Goal: Task Accomplishment & Management: Manage account settings

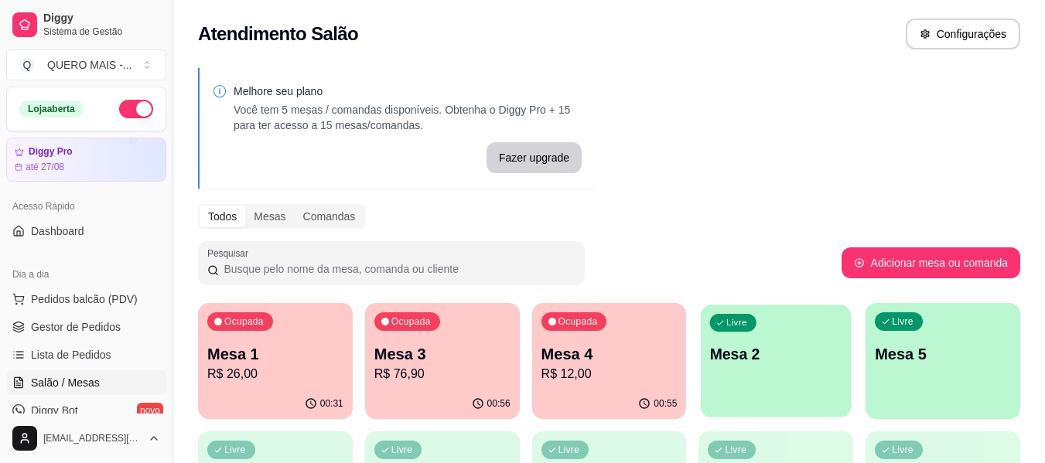
click at [794, 378] on div "Livre Mesa 2" at bounding box center [776, 352] width 150 height 94
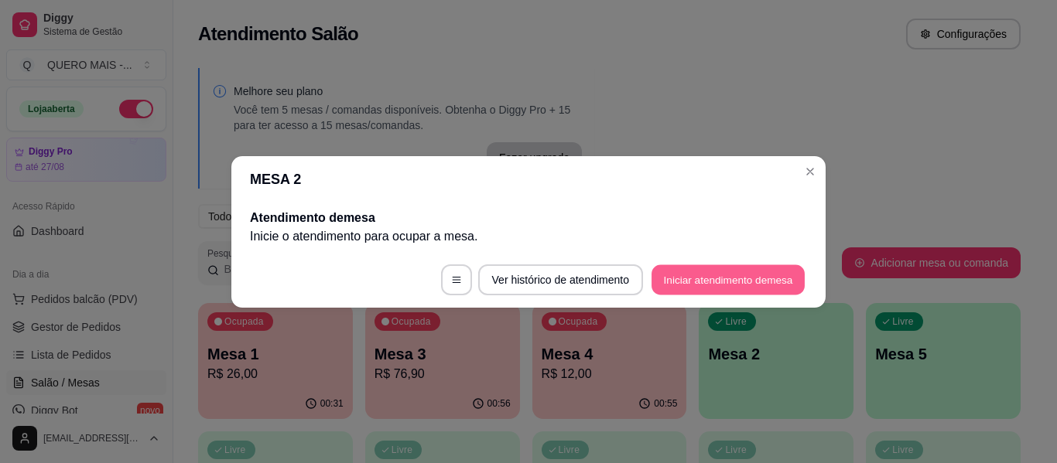
click at [727, 275] on button "Iniciar atendimento de mesa" at bounding box center [727, 280] width 153 height 30
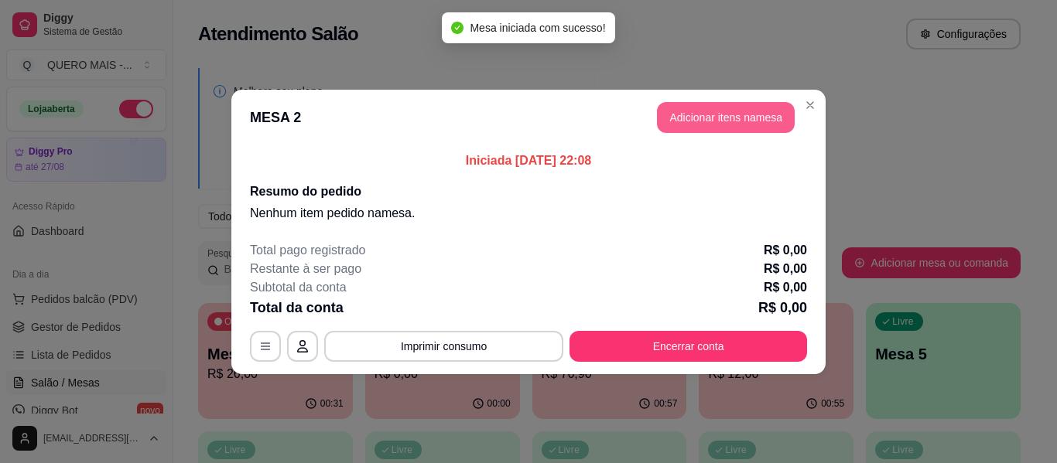
click at [697, 115] on button "Adicionar itens na mesa" at bounding box center [726, 117] width 138 height 31
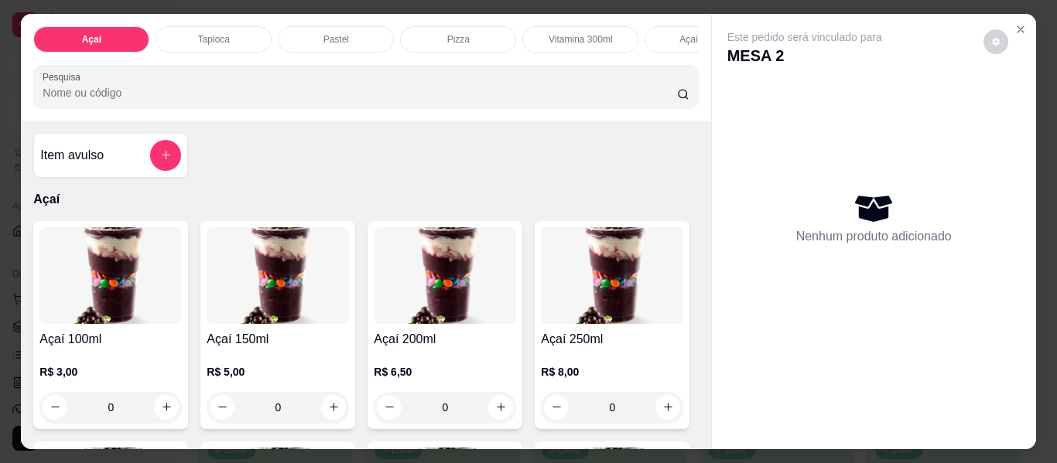
scroll to position [0, 449]
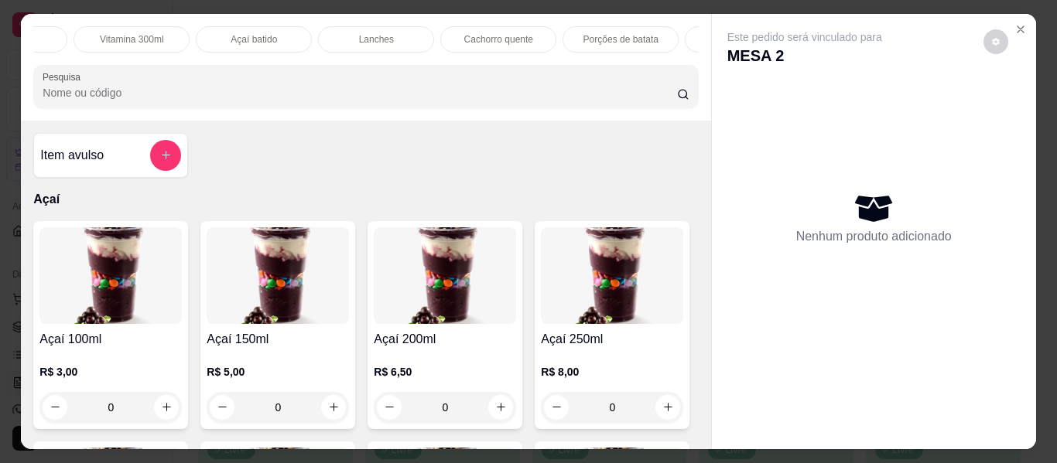
click at [466, 33] on p "Cachorro quente" at bounding box center [498, 39] width 69 height 12
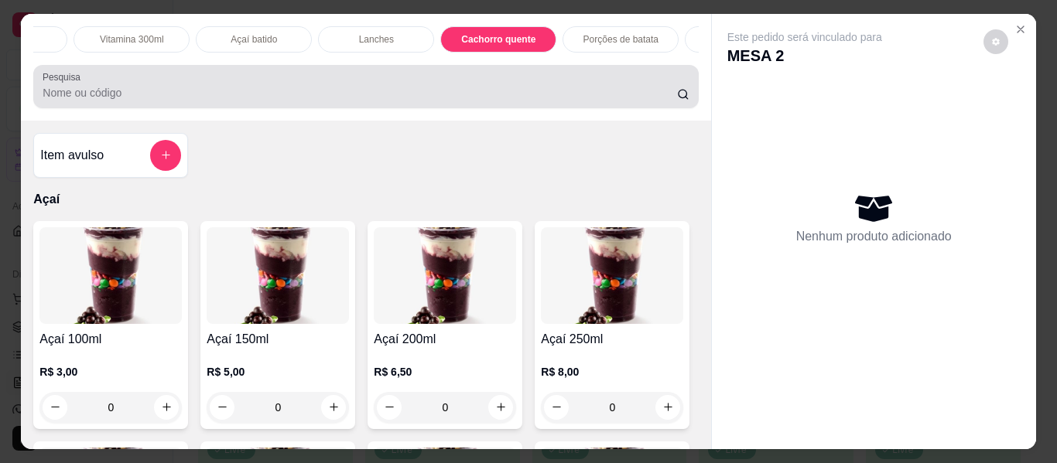
scroll to position [42, 0]
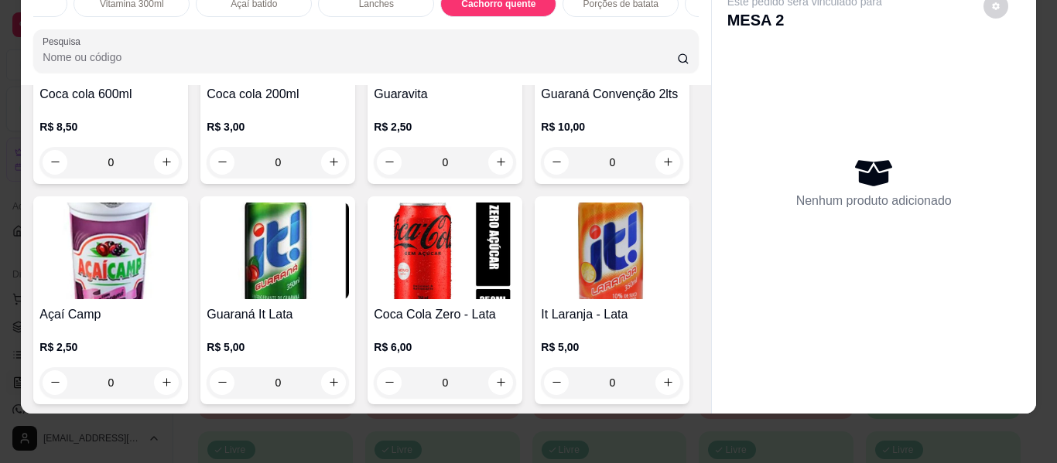
type input "1"
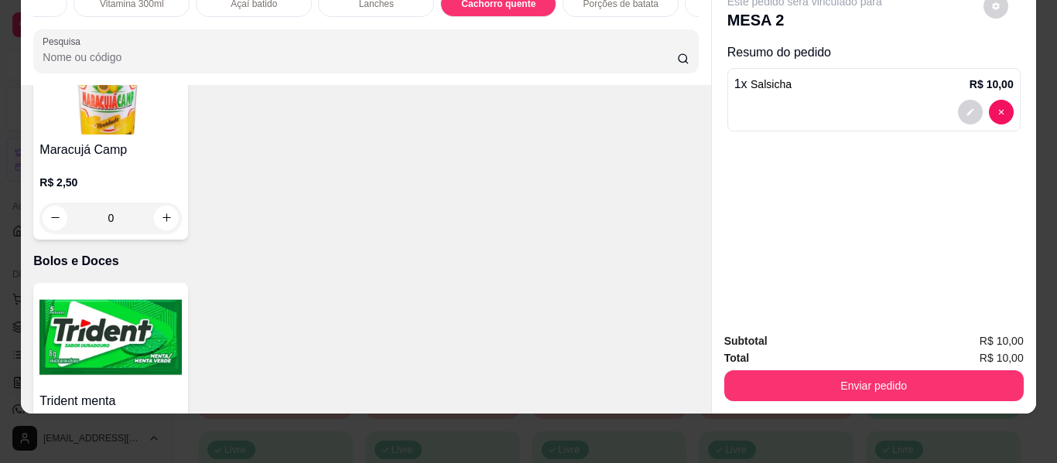
scroll to position [3642, 0]
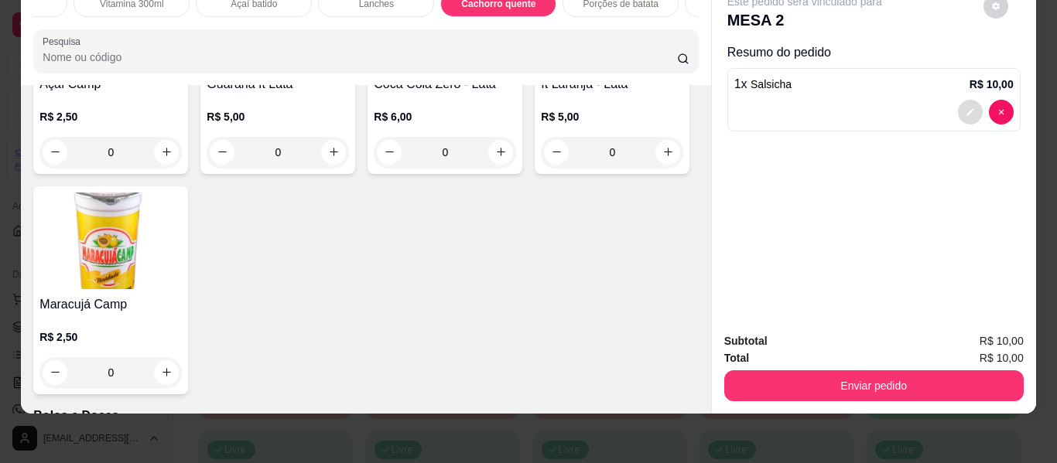
click at [962, 104] on button "decrease-product-quantity" at bounding box center [970, 112] width 25 height 25
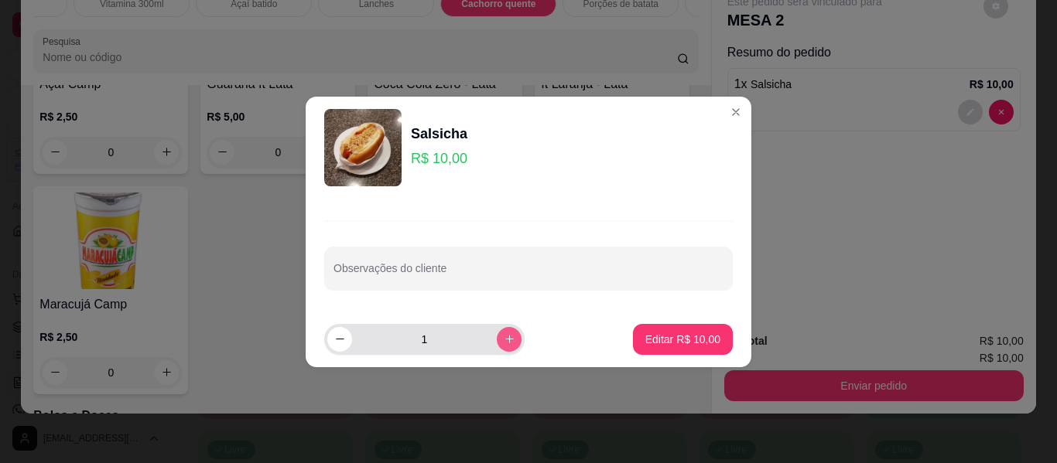
click at [501, 333] on button "increase-product-quantity" at bounding box center [509, 339] width 25 height 25
type input "2"
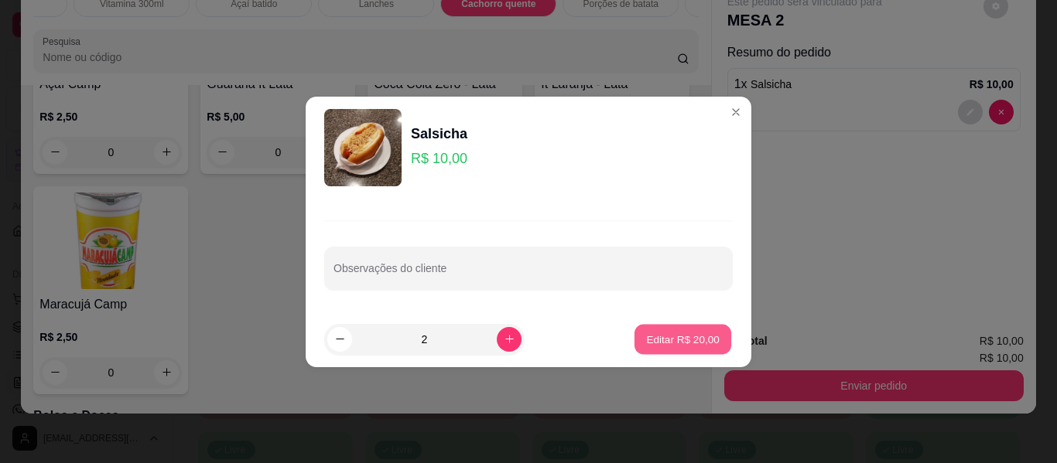
click at [678, 340] on p "Editar R$ 20,00" at bounding box center [682, 339] width 73 height 15
type input "2"
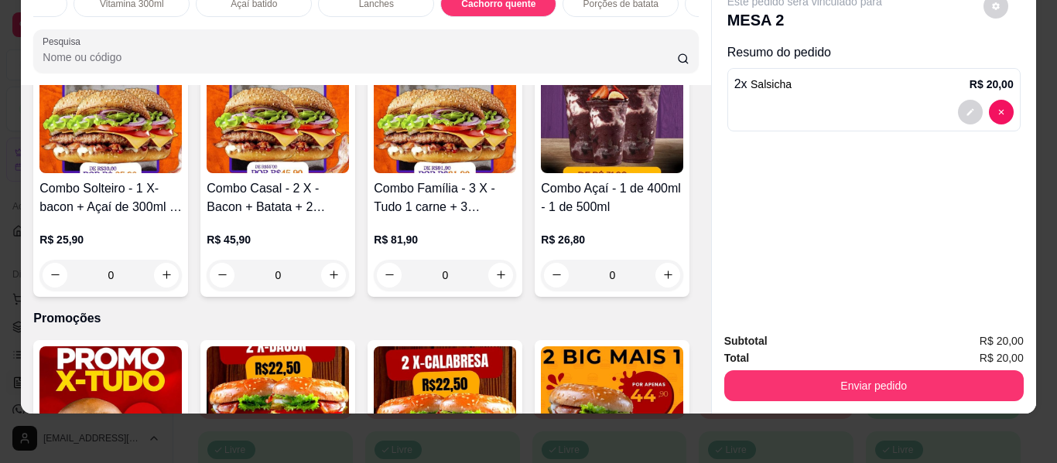
scroll to position [4648, 0]
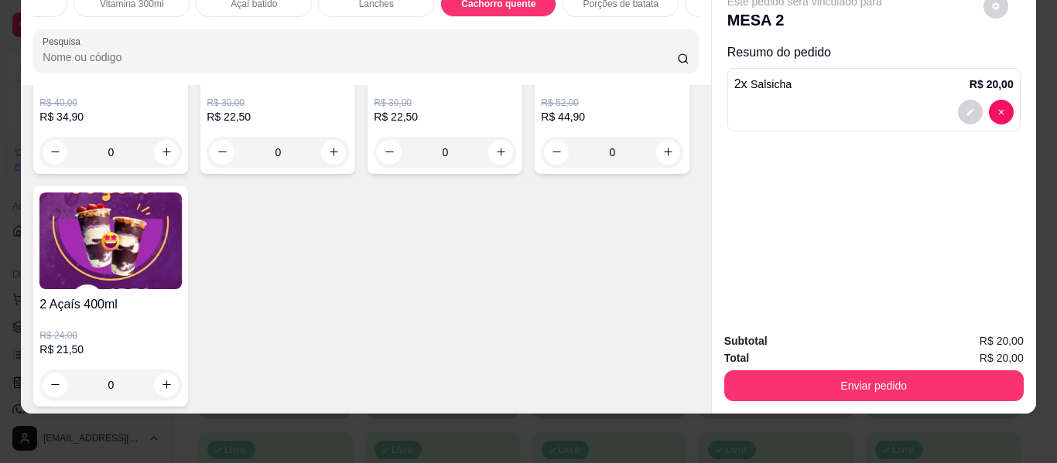
type input "1"
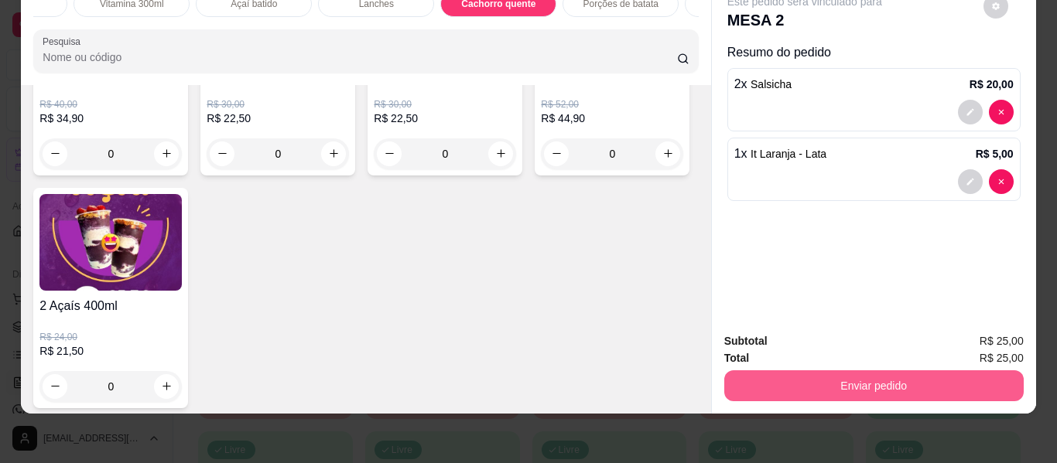
click at [824, 371] on button "Enviar pedido" at bounding box center [873, 386] width 299 height 31
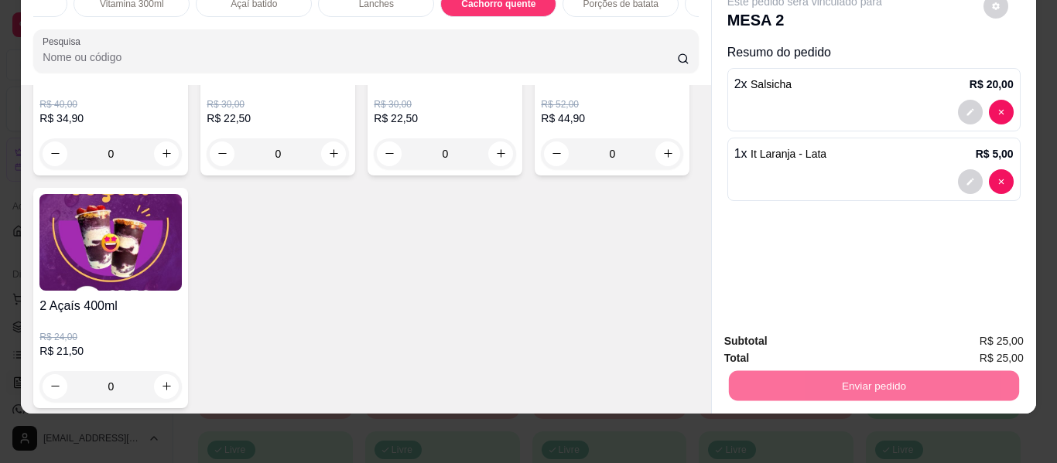
click at [810, 333] on button "Não registrar e enviar pedido" at bounding box center [822, 335] width 156 height 29
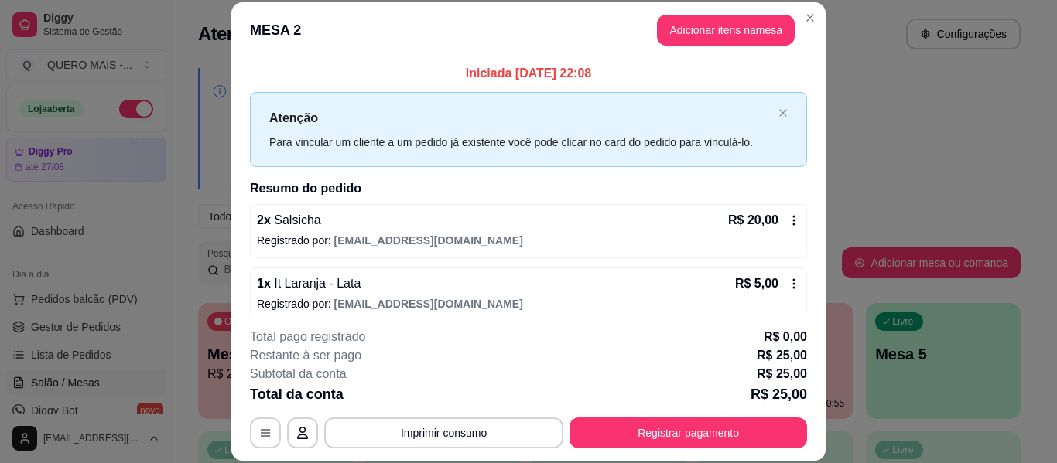
scroll to position [12, 0]
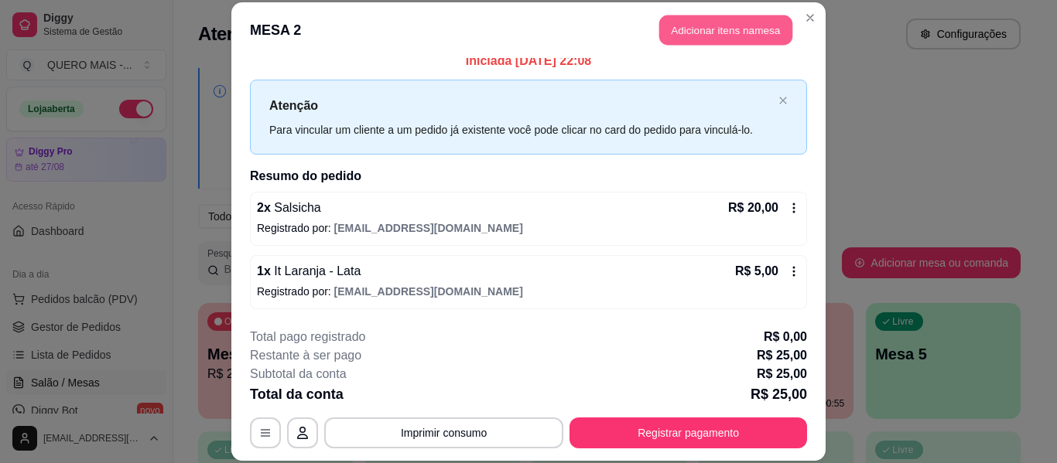
click at [692, 33] on button "Adicionar itens na mesa" at bounding box center [725, 30] width 133 height 30
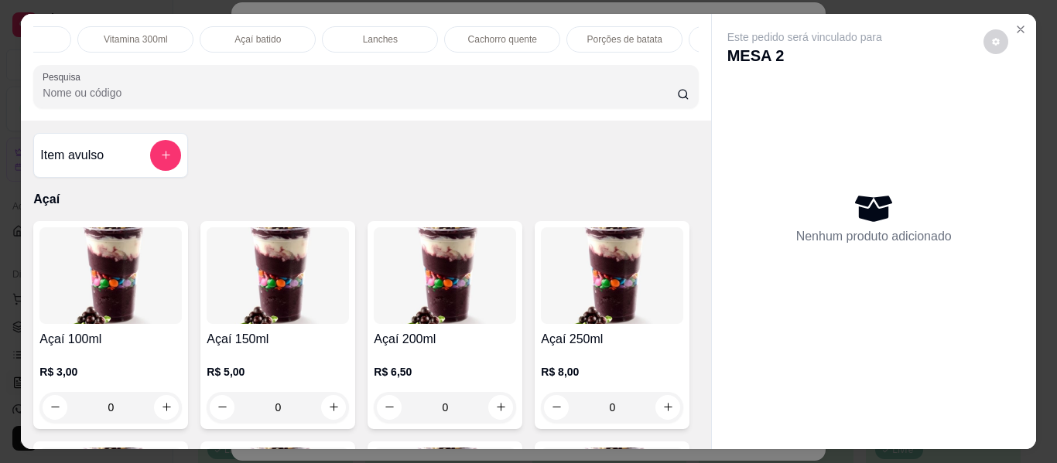
scroll to position [0, 449]
click at [475, 26] on div "Cachorro quente" at bounding box center [498, 39] width 116 height 26
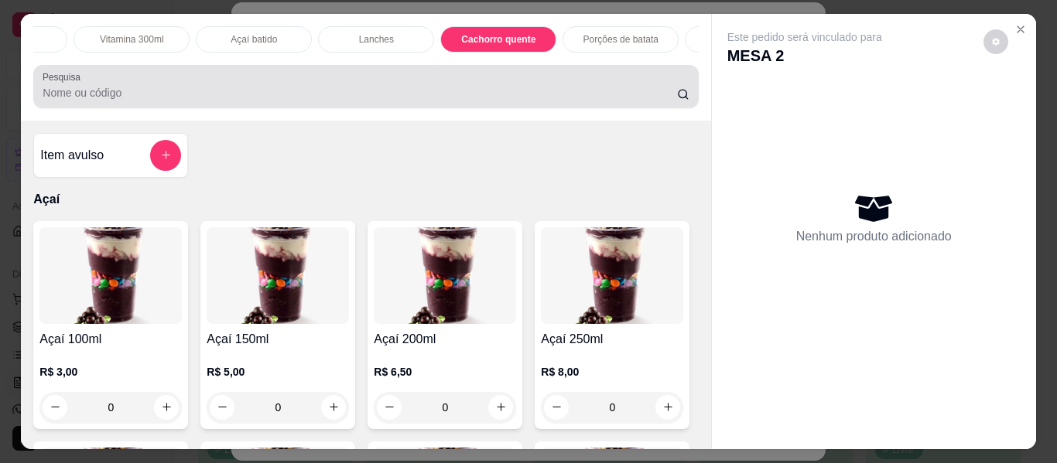
scroll to position [42, 0]
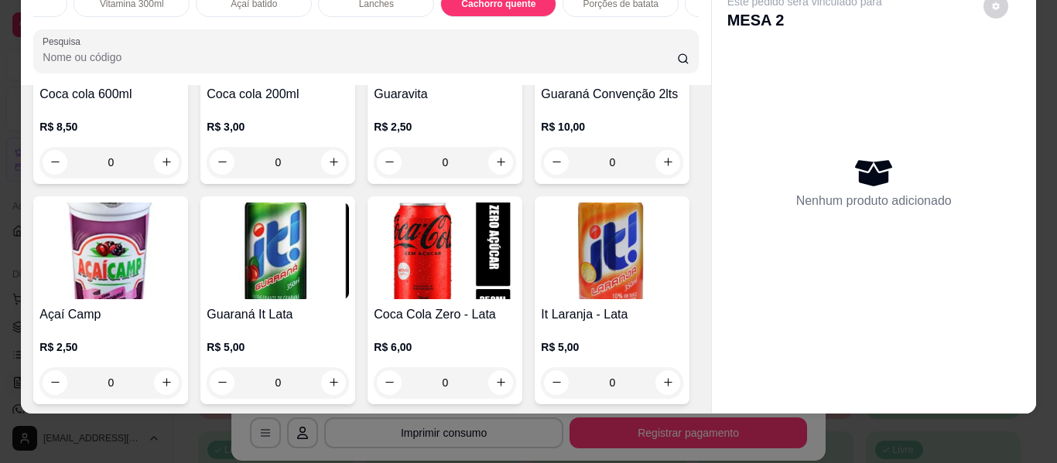
type input "1"
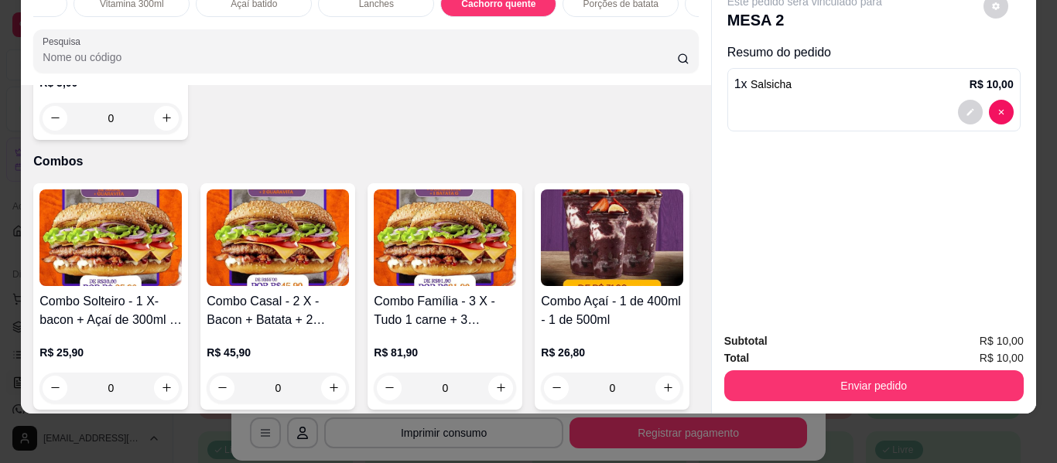
scroll to position [4184, 0]
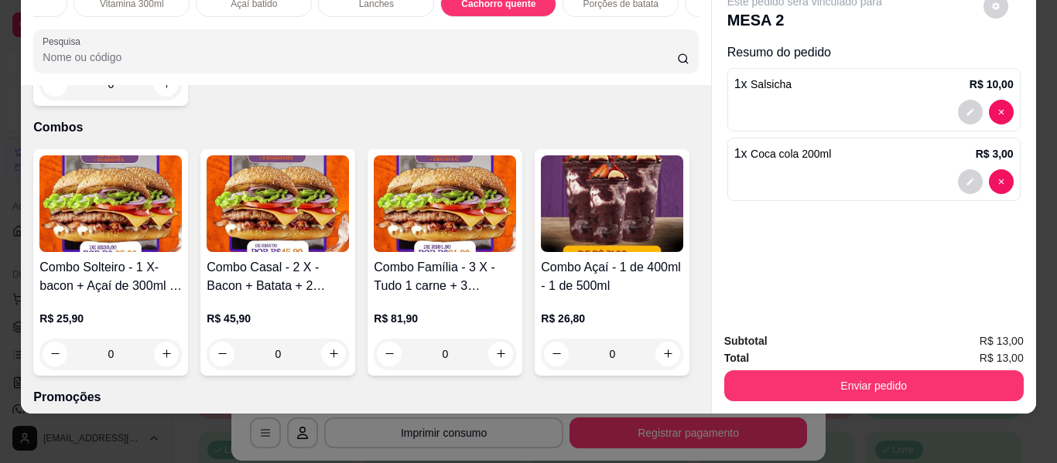
type input "3"
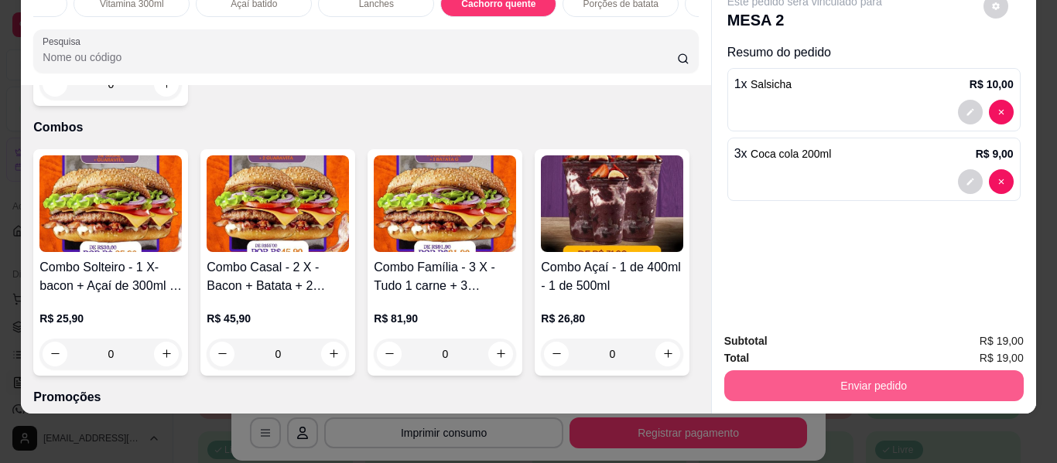
click at [811, 378] on button "Enviar pedido" at bounding box center [873, 386] width 299 height 31
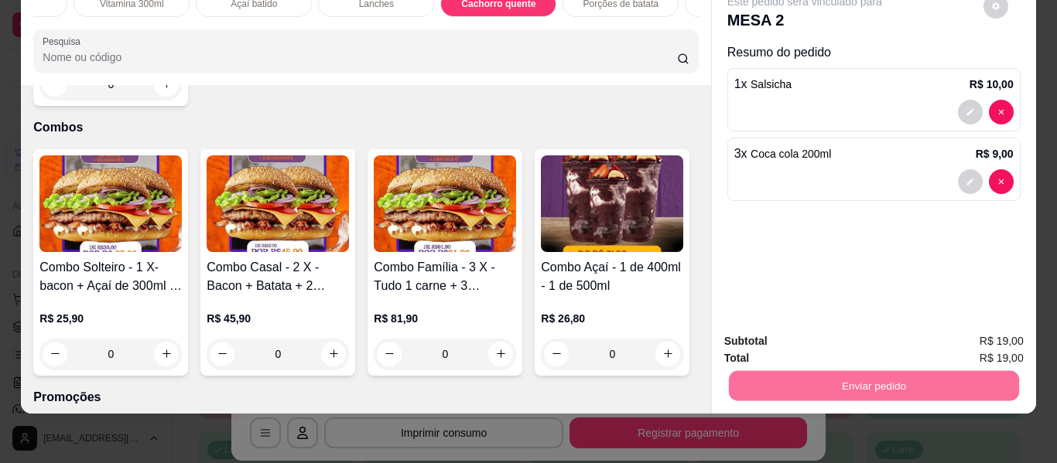
click at [779, 341] on button "Não registrar e enviar pedido" at bounding box center [822, 335] width 156 height 29
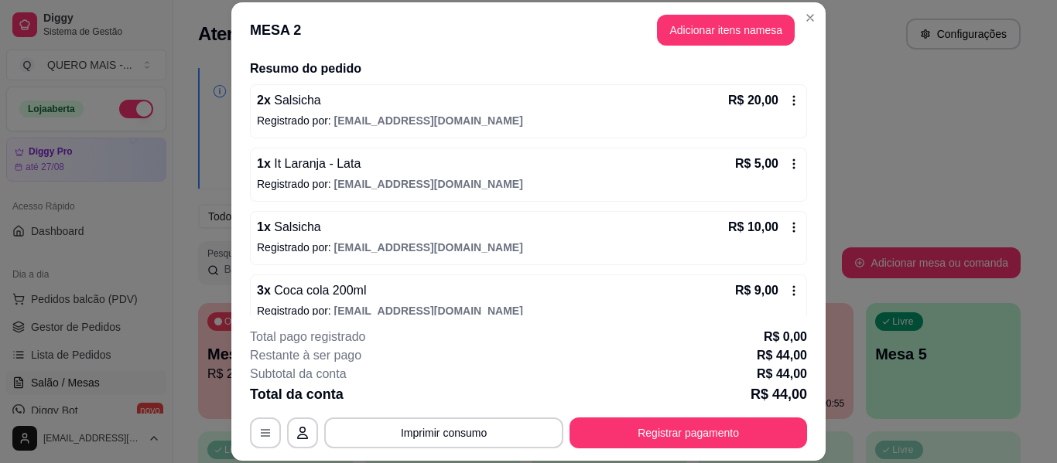
scroll to position [139, 0]
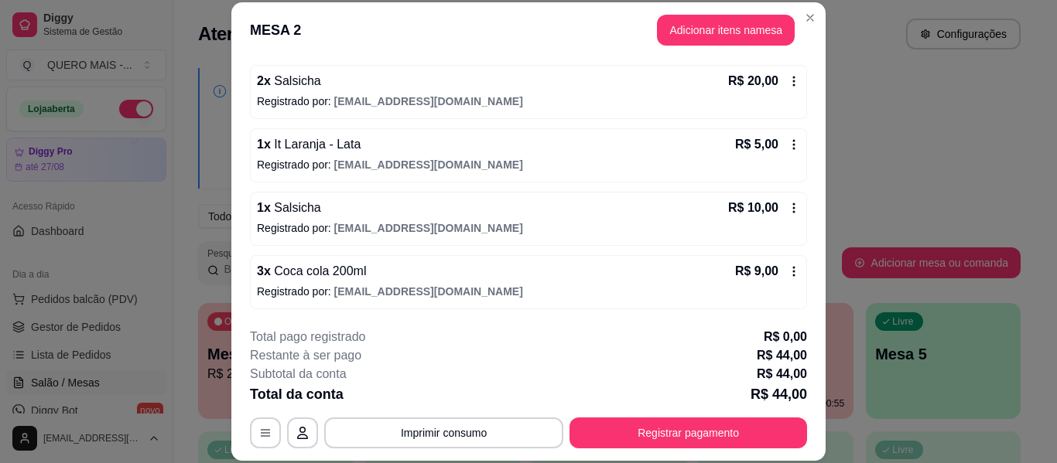
click at [788, 140] on icon at bounding box center [794, 144] width 12 height 12
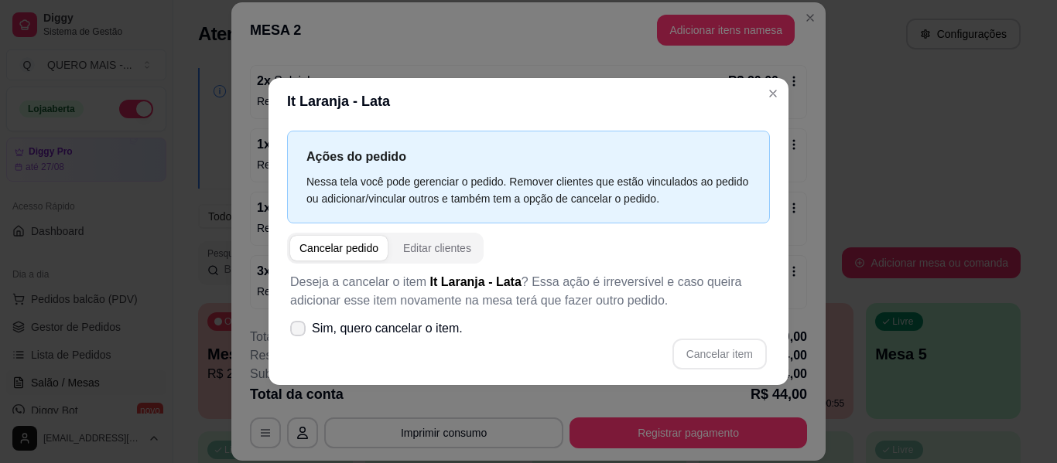
click at [356, 324] on span "Sim, quero cancelar o item." at bounding box center [387, 329] width 151 height 19
click at [299, 331] on input "Sim, quero cancelar o item." at bounding box center [294, 336] width 10 height 10
checkbox input "true"
click at [743, 354] on button "Cancelar item" at bounding box center [719, 354] width 94 height 31
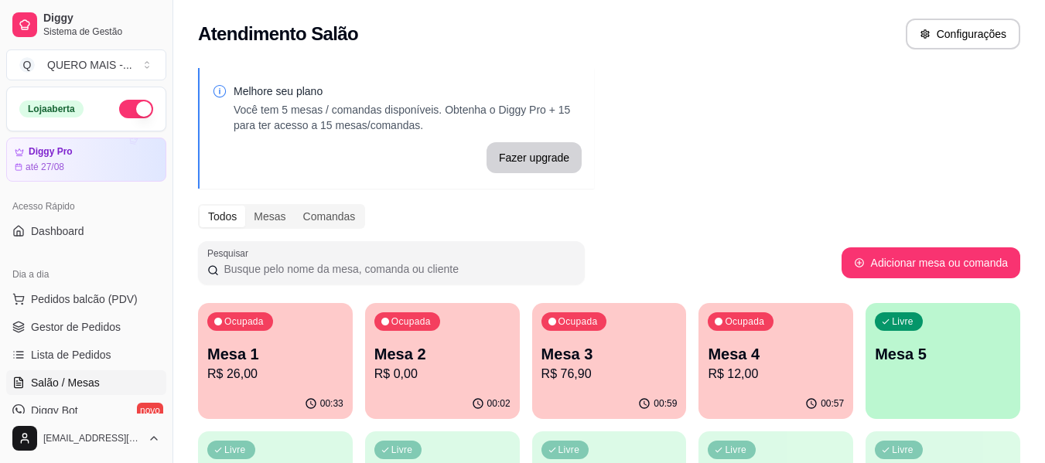
click at [275, 364] on p "Mesa 1" at bounding box center [275, 355] width 136 height 22
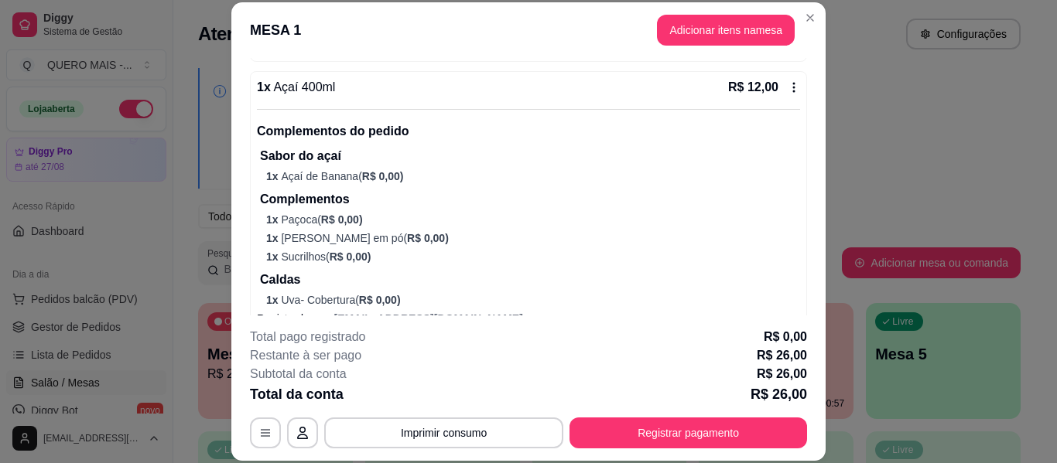
scroll to position [542, 0]
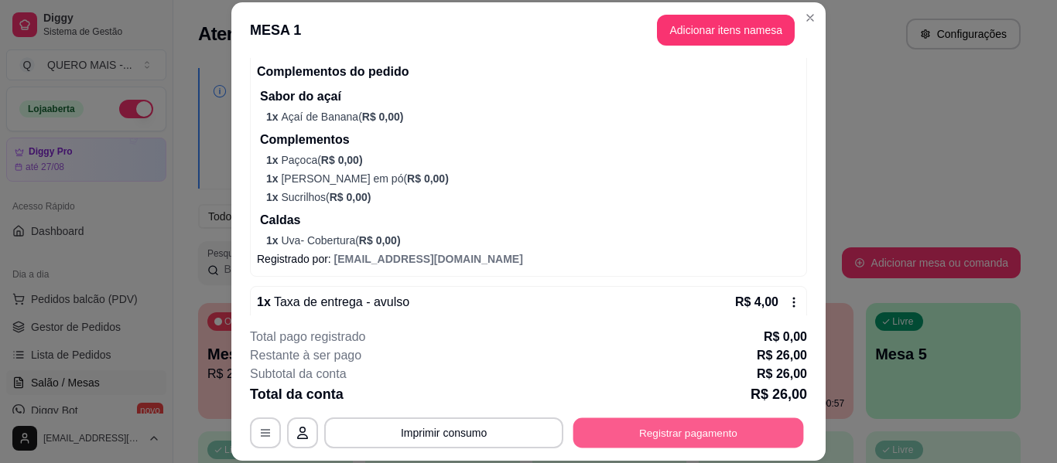
click at [654, 433] on button "Registrar pagamento" at bounding box center [688, 434] width 231 height 30
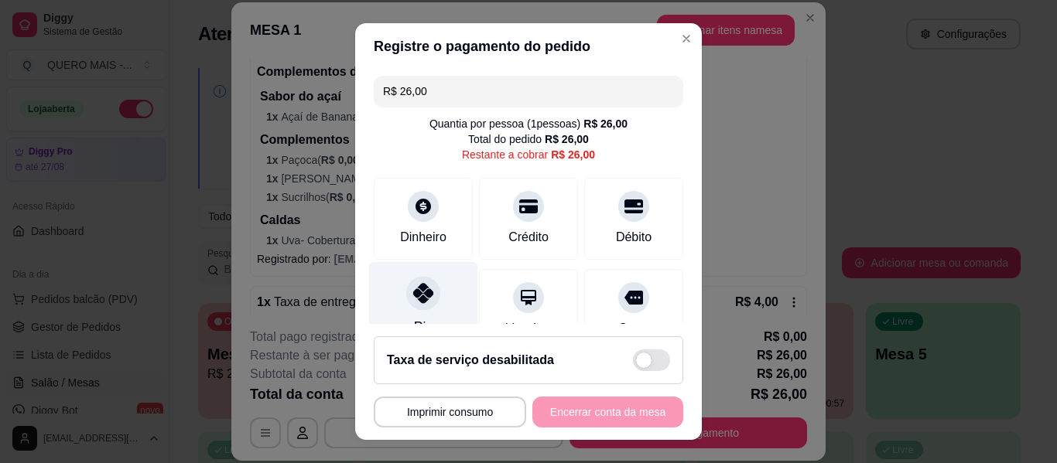
click at [413, 301] on icon at bounding box center [423, 293] width 20 height 20
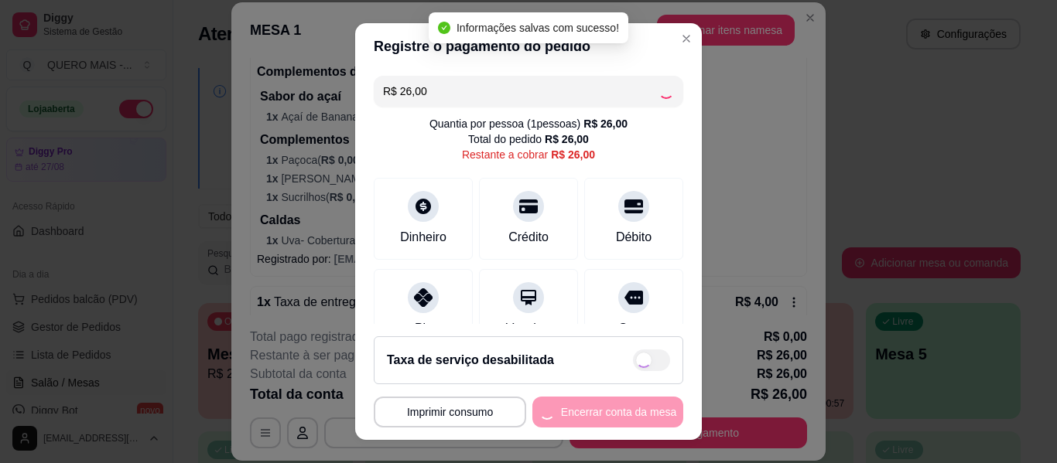
type input "R$ 0,00"
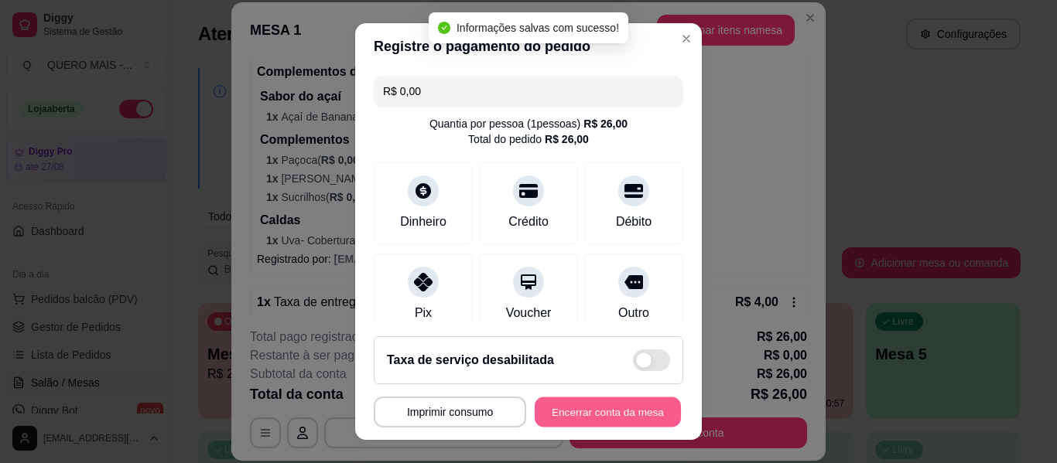
click at [565, 415] on button "Encerrar conta da mesa" at bounding box center [608, 413] width 146 height 30
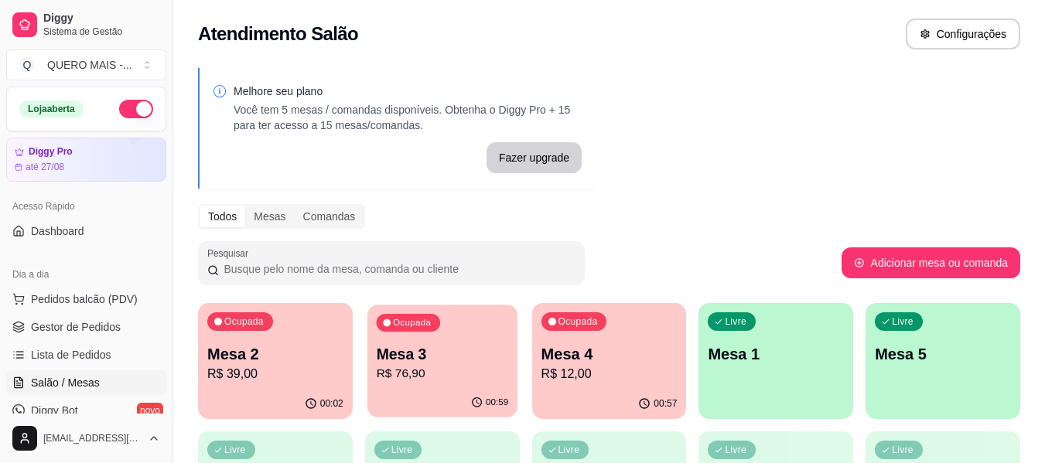
click at [415, 398] on div "00:59" at bounding box center [442, 402] width 150 height 29
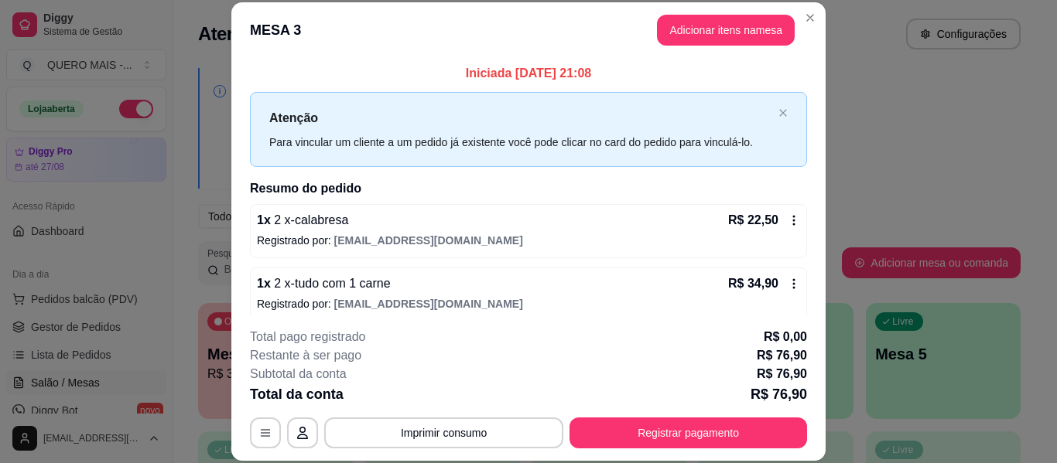
click at [684, 449] on footer "**********" at bounding box center [528, 388] width 594 height 145
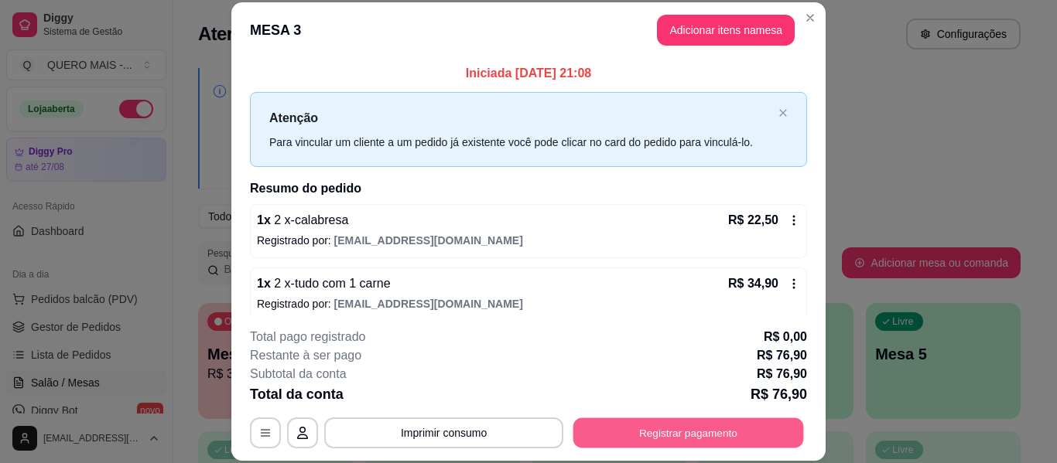
click at [677, 434] on button "Registrar pagamento" at bounding box center [688, 434] width 231 height 30
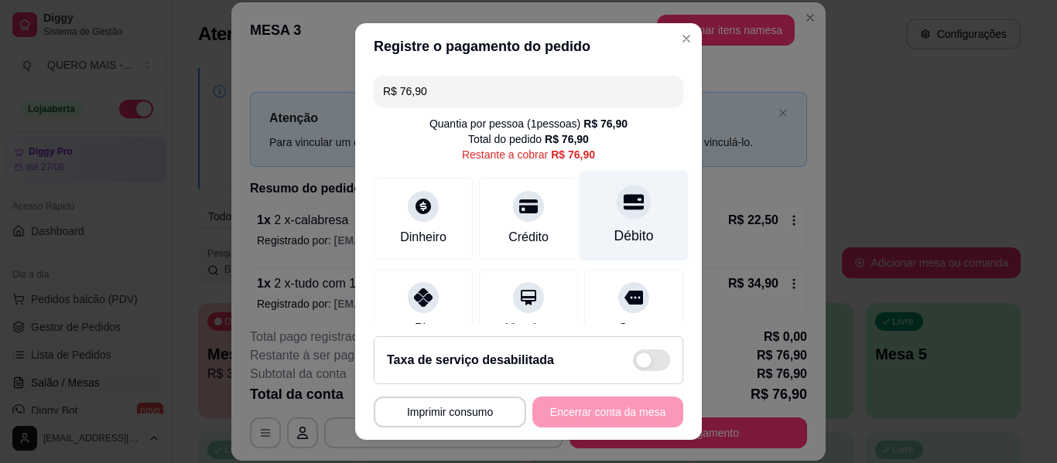
click at [582, 219] on div "Débito" at bounding box center [633, 216] width 109 height 91
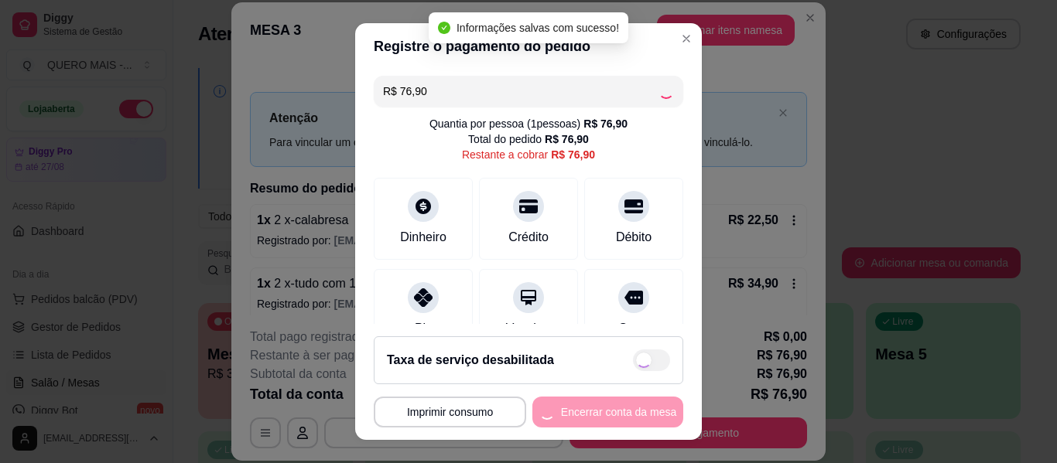
type input "R$ 0,00"
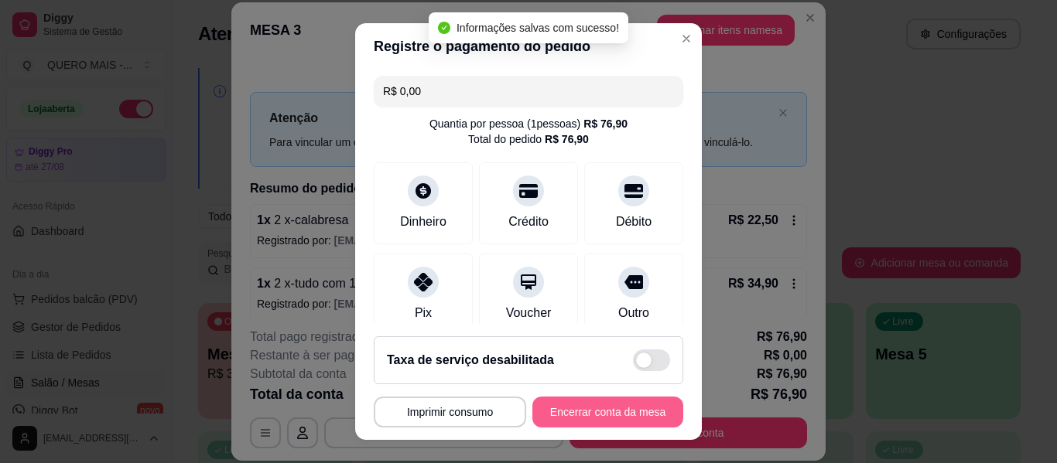
click at [586, 415] on button "Encerrar conta da mesa" at bounding box center [607, 412] width 151 height 31
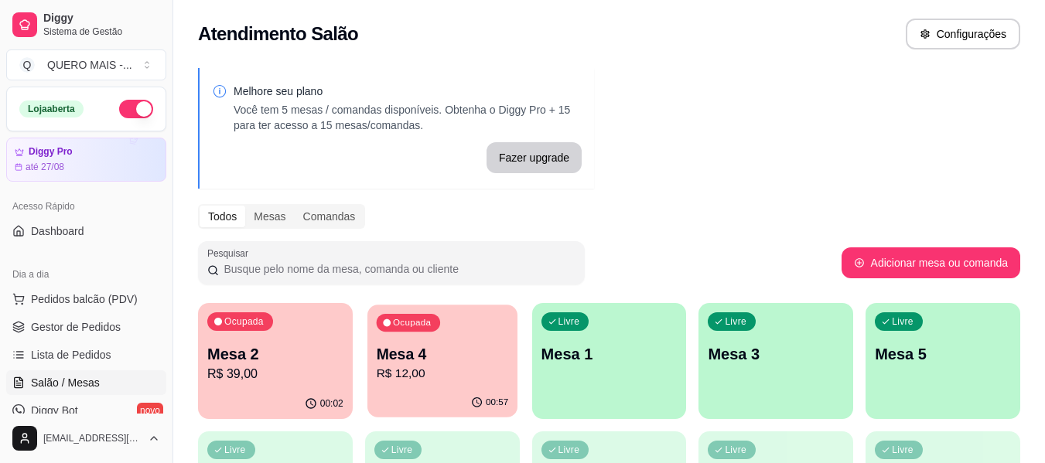
click at [458, 352] on p "Mesa 4" at bounding box center [442, 354] width 132 height 21
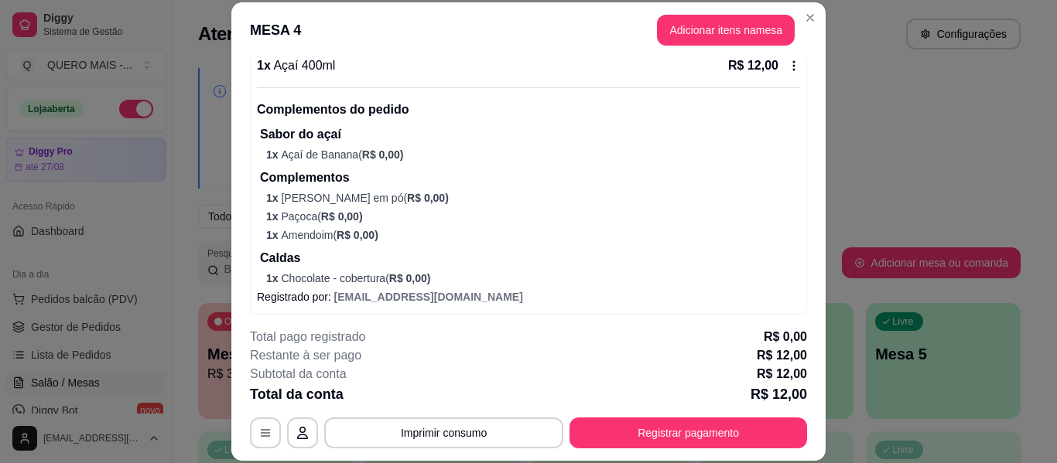
scroll to position [160, 0]
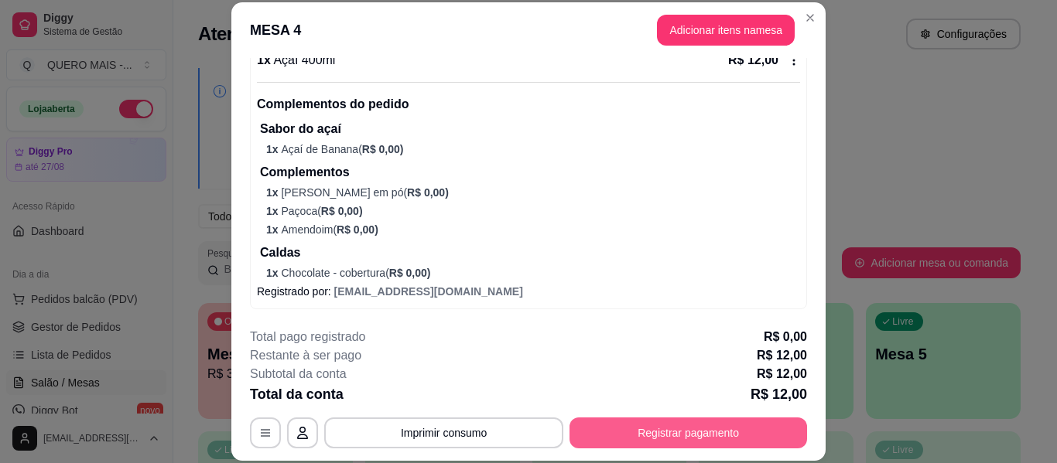
click at [673, 428] on button "Registrar pagamento" at bounding box center [688, 433] width 238 height 31
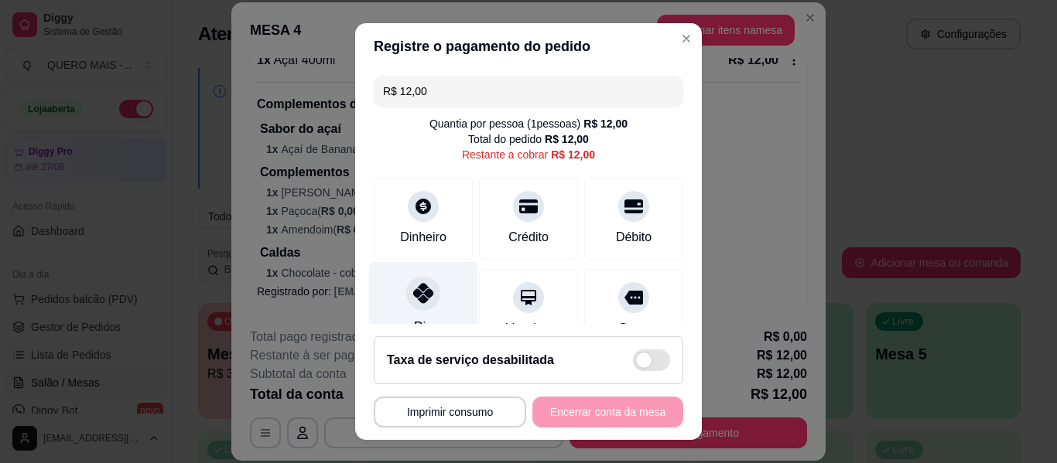
click at [399, 303] on div "Pix" at bounding box center [423, 307] width 109 height 91
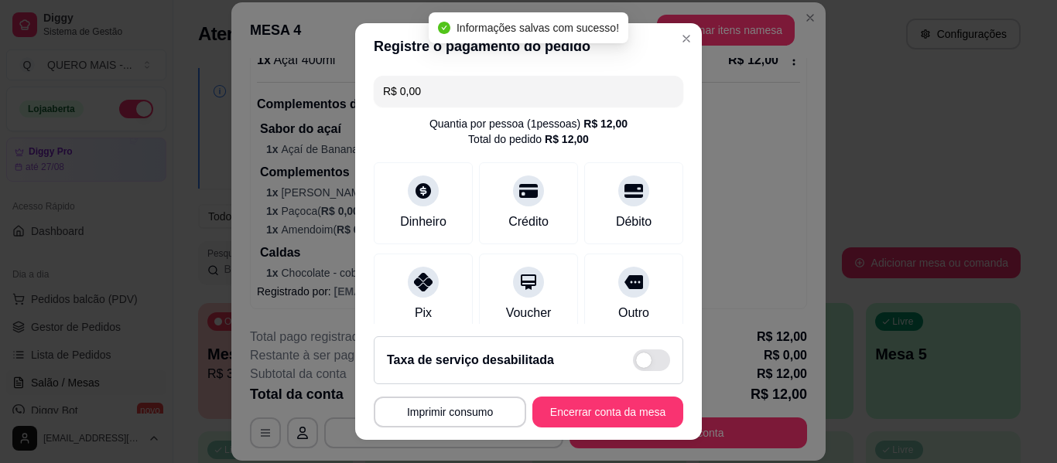
type input "R$ 0,00"
click at [600, 411] on button "Encerrar conta da mesa" at bounding box center [608, 413] width 146 height 30
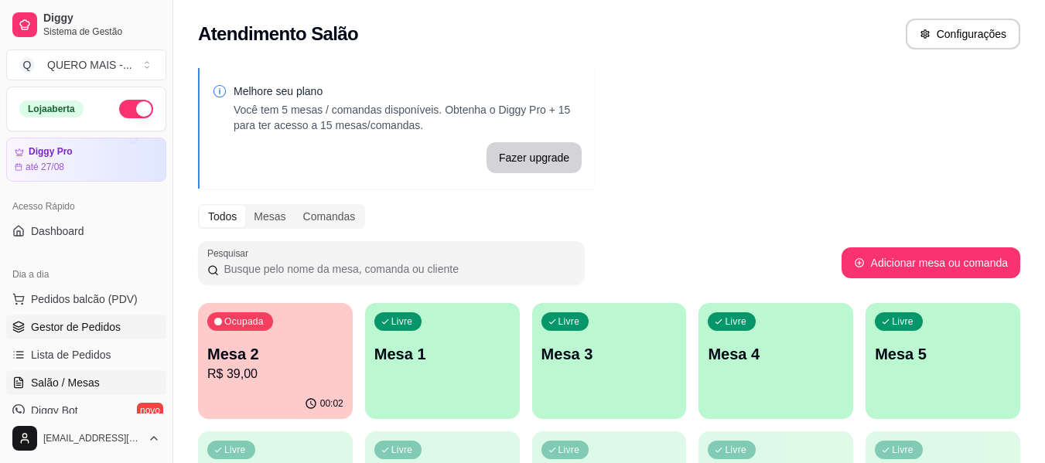
click at [48, 329] on span "Gestor de Pedidos" at bounding box center [76, 327] width 90 height 15
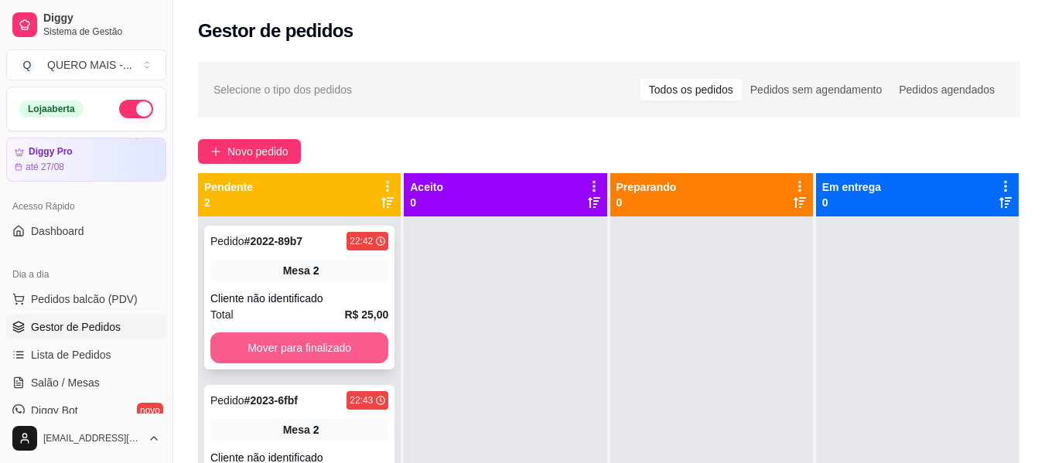
click at [275, 356] on button "Mover para finalizado" at bounding box center [299, 348] width 178 height 31
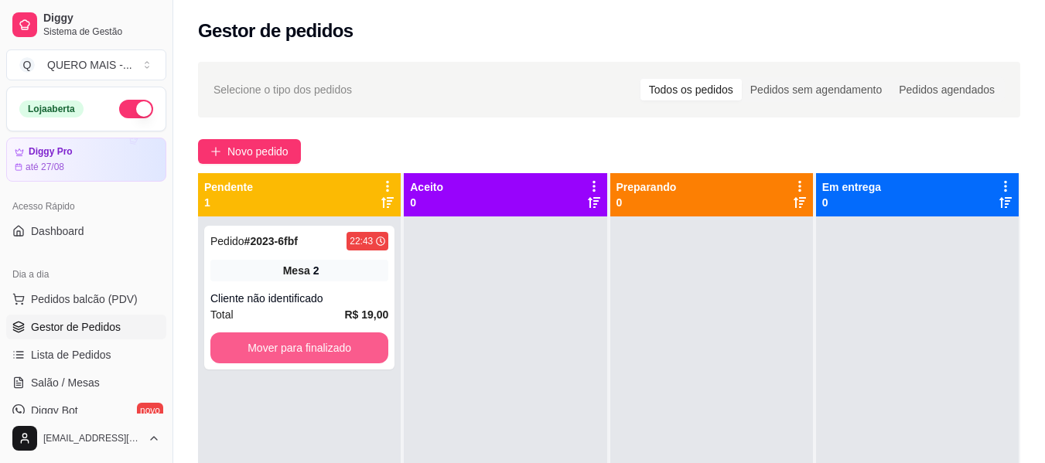
click at [275, 356] on button "Mover para finalizado" at bounding box center [299, 348] width 178 height 31
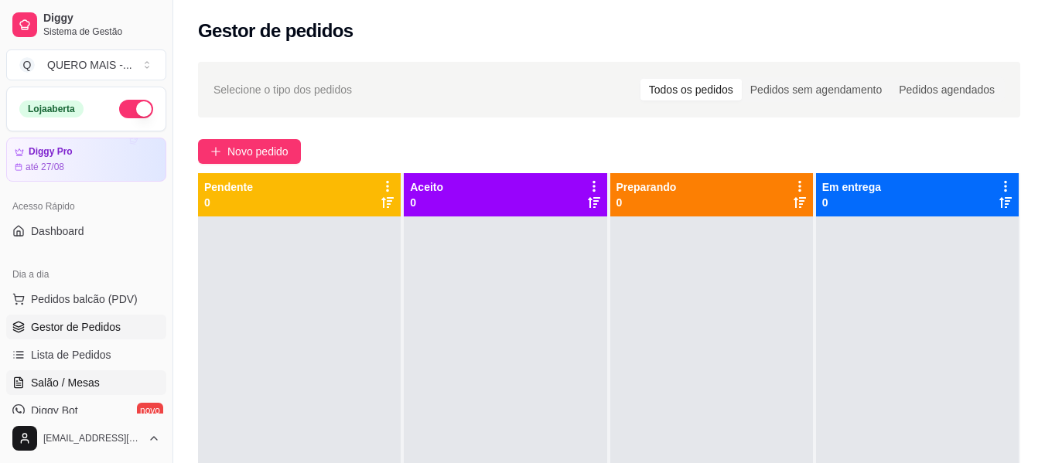
click at [87, 390] on span "Salão / Mesas" at bounding box center [65, 382] width 69 height 15
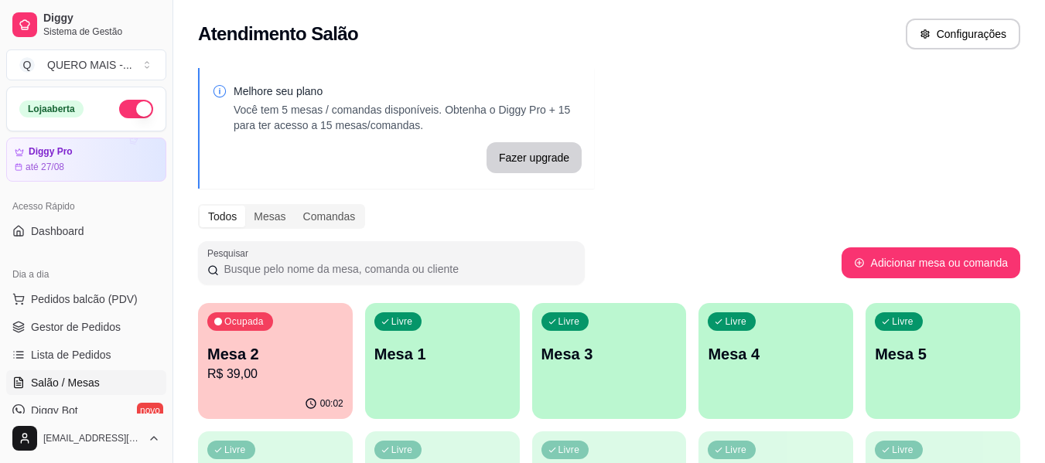
click at [6, 371] on link "Salão / Mesas" at bounding box center [86, 383] width 160 height 25
click at [237, 383] on p "R$ 39,00" at bounding box center [276, 374] width 132 height 18
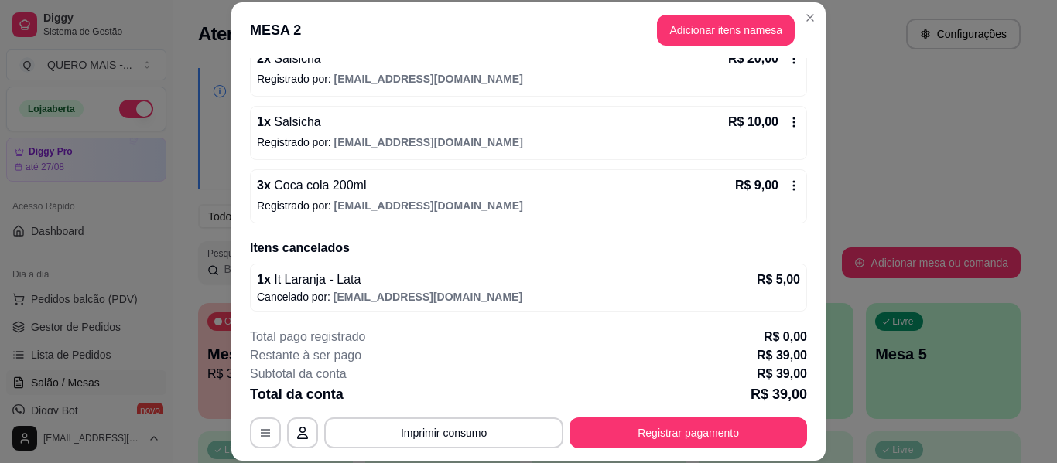
scroll to position [164, 0]
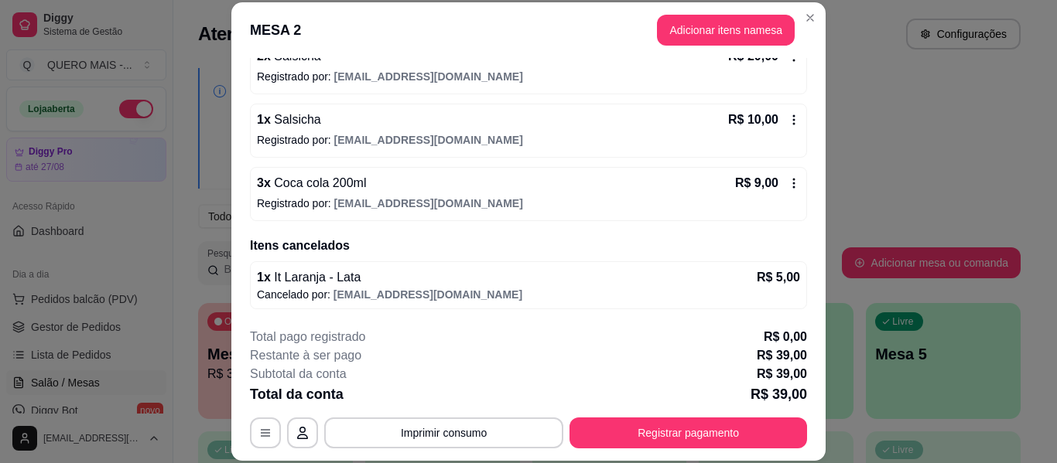
click at [788, 182] on icon at bounding box center [794, 183] width 12 height 12
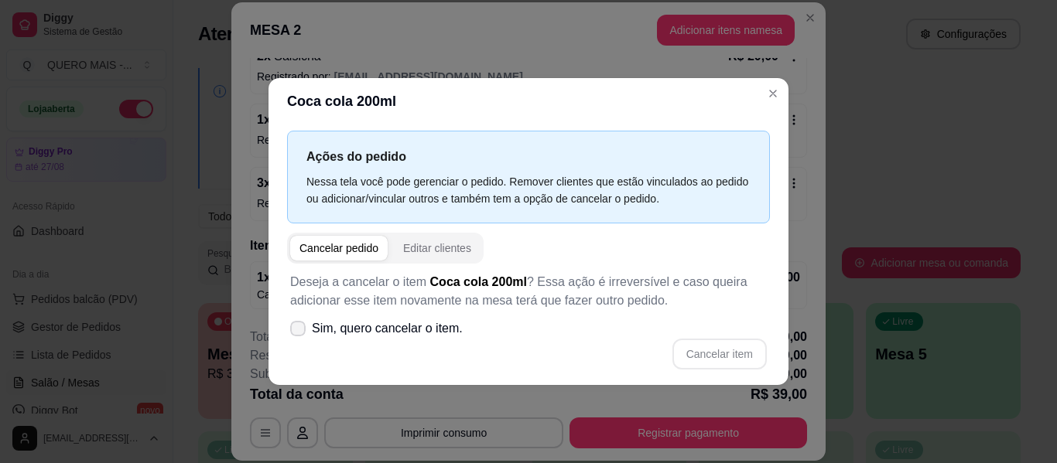
click at [377, 320] on span "Sim, quero cancelar o item." at bounding box center [387, 329] width 151 height 19
click at [299, 331] on input "Sim, quero cancelar o item." at bounding box center [294, 336] width 10 height 10
checkbox input "true"
click at [713, 358] on button "Cancelar item" at bounding box center [719, 354] width 92 height 30
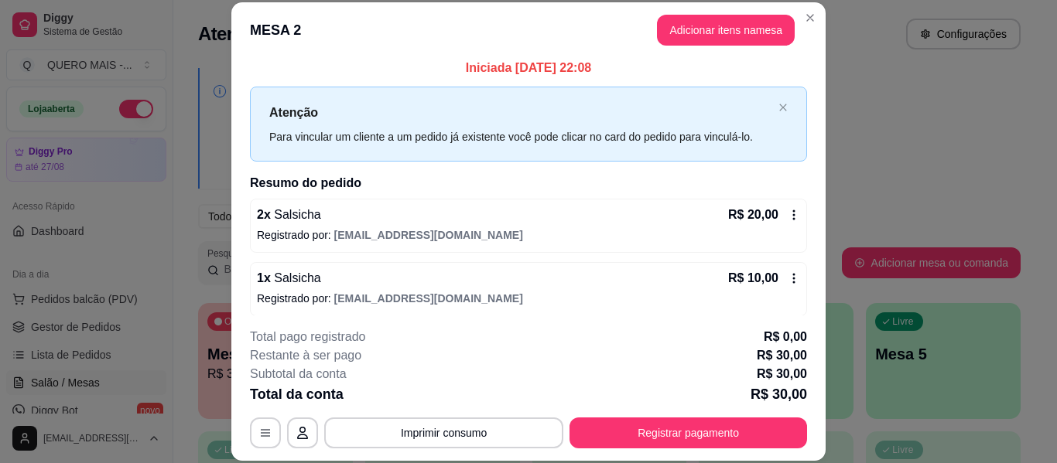
scroll to position [0, 0]
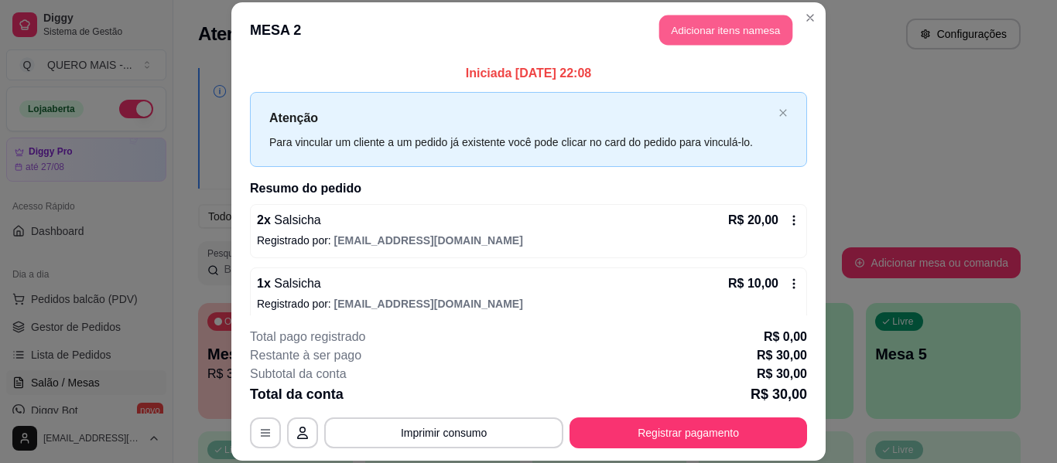
click at [676, 26] on button "Adicionar itens na mesa" at bounding box center [725, 30] width 133 height 30
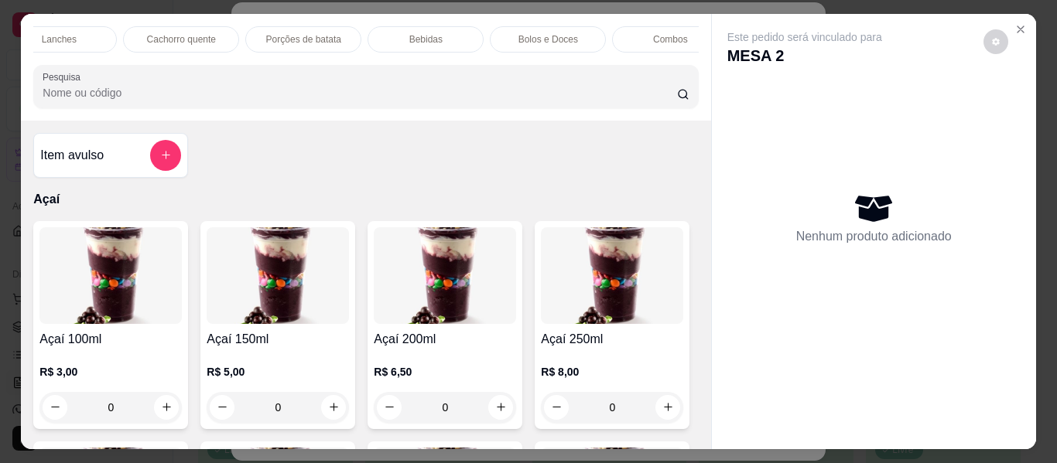
scroll to position [0, 781]
click at [415, 33] on p "Bebidas" at bounding box center [410, 39] width 33 height 12
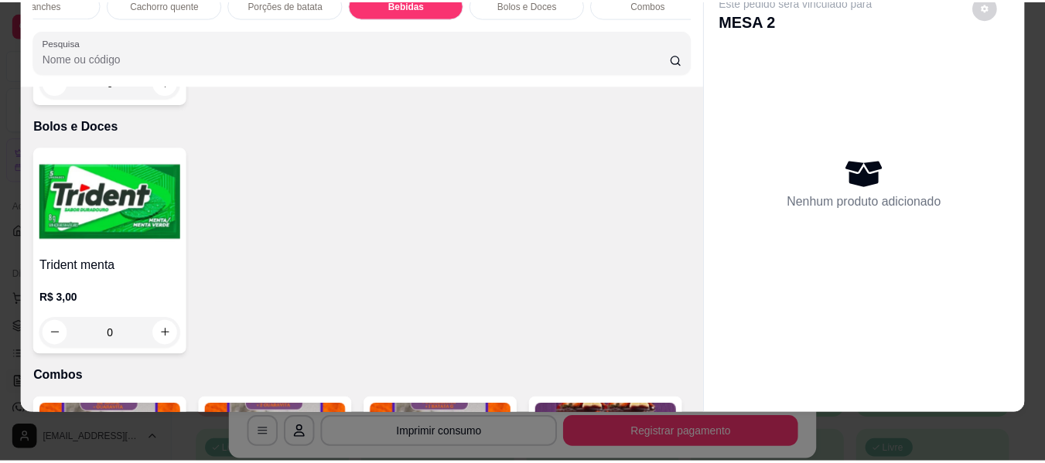
scroll to position [4319, 0]
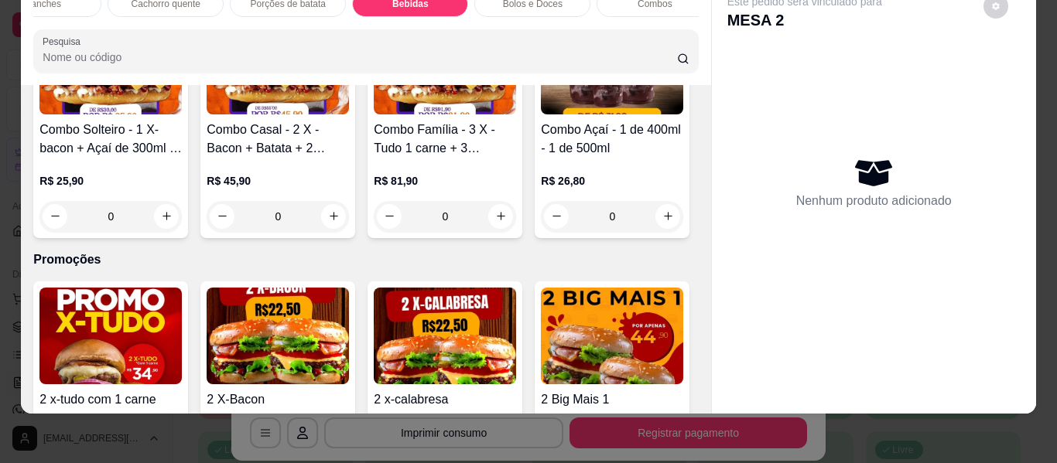
type input "1"
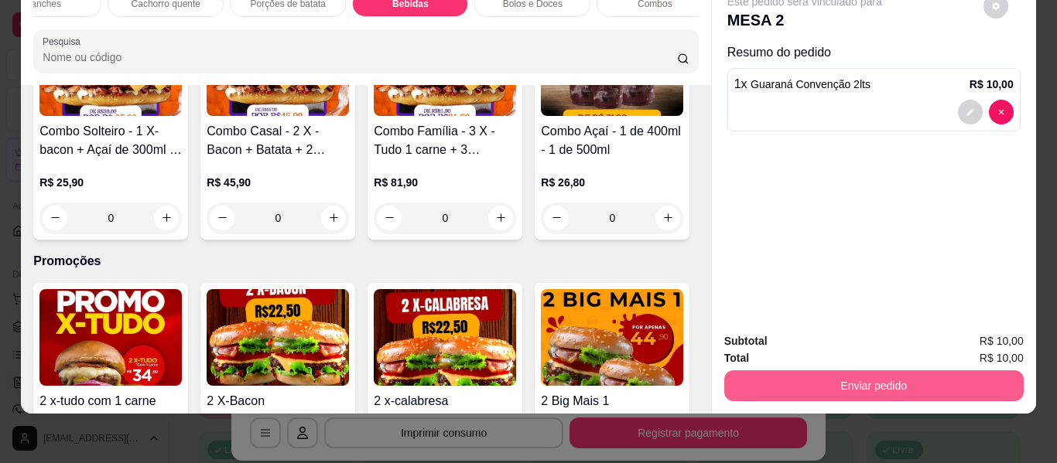
click at [791, 375] on button "Enviar pedido" at bounding box center [873, 386] width 299 height 31
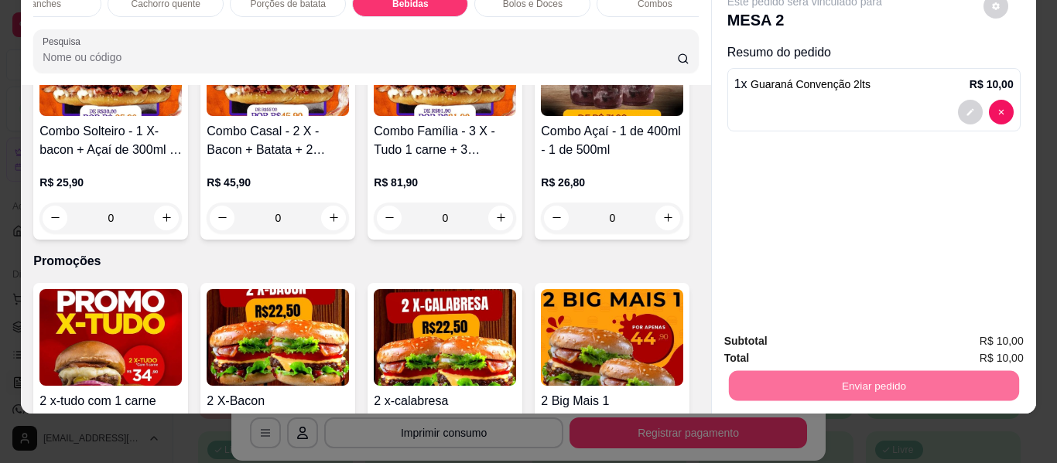
click at [795, 330] on button "Não registrar e enviar pedido" at bounding box center [822, 335] width 161 height 29
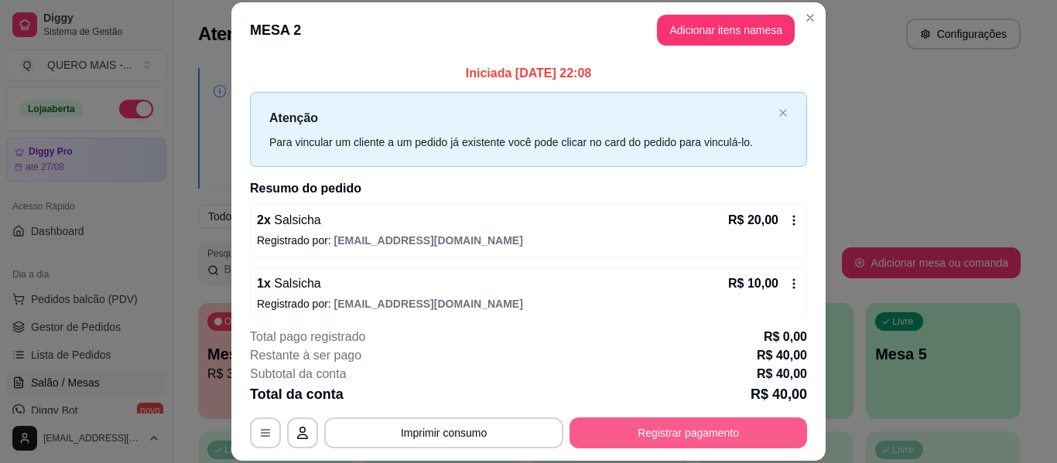
click at [692, 430] on button "Registrar pagamento" at bounding box center [688, 433] width 238 height 31
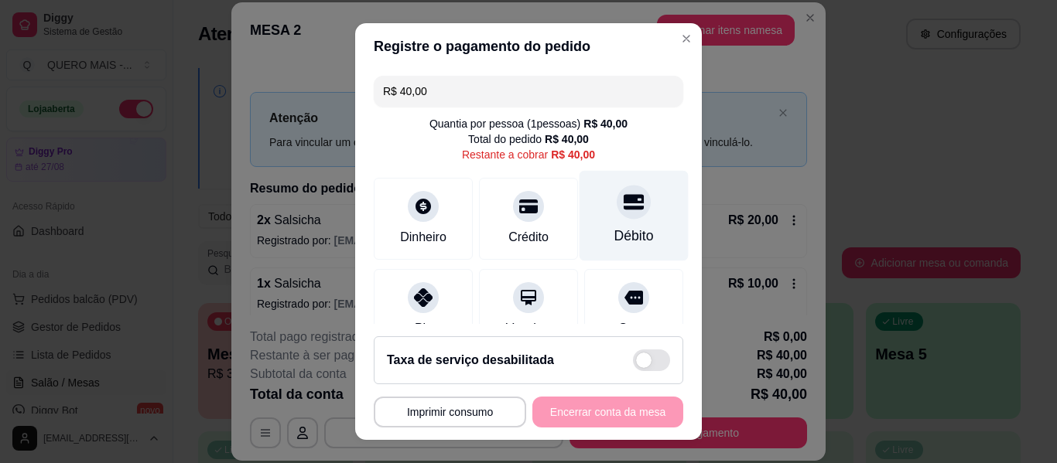
click at [624, 207] on icon at bounding box center [634, 201] width 20 height 15
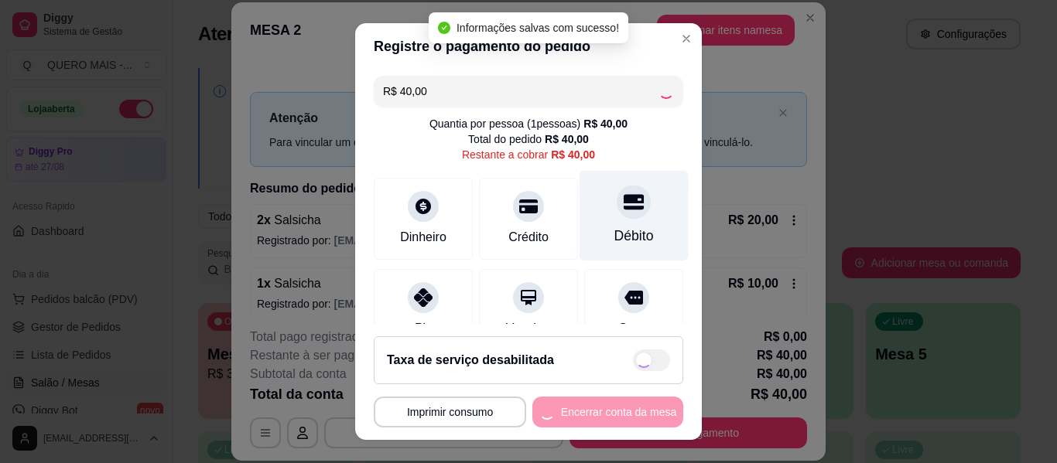
type input "R$ 0,00"
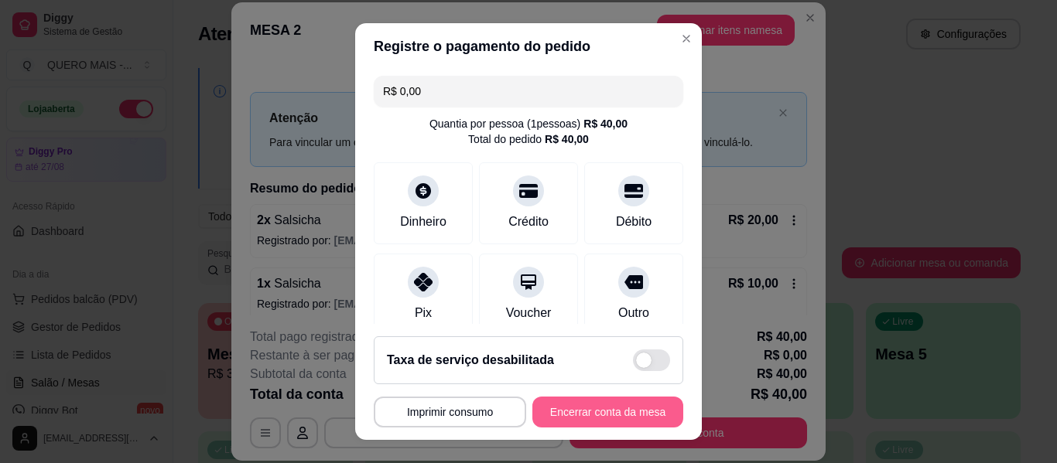
click at [570, 420] on button "Encerrar conta da mesa" at bounding box center [607, 412] width 151 height 31
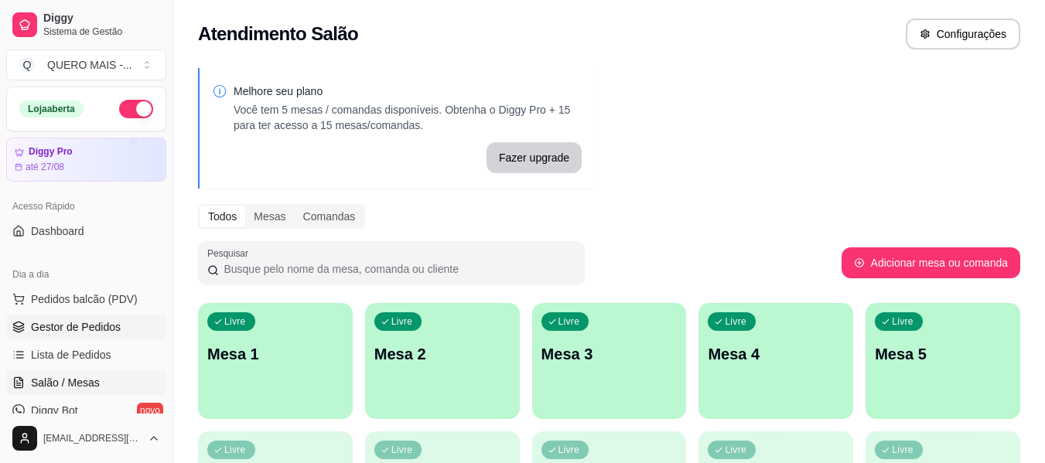
click at [93, 326] on span "Gestor de Pedidos" at bounding box center [76, 327] width 90 height 15
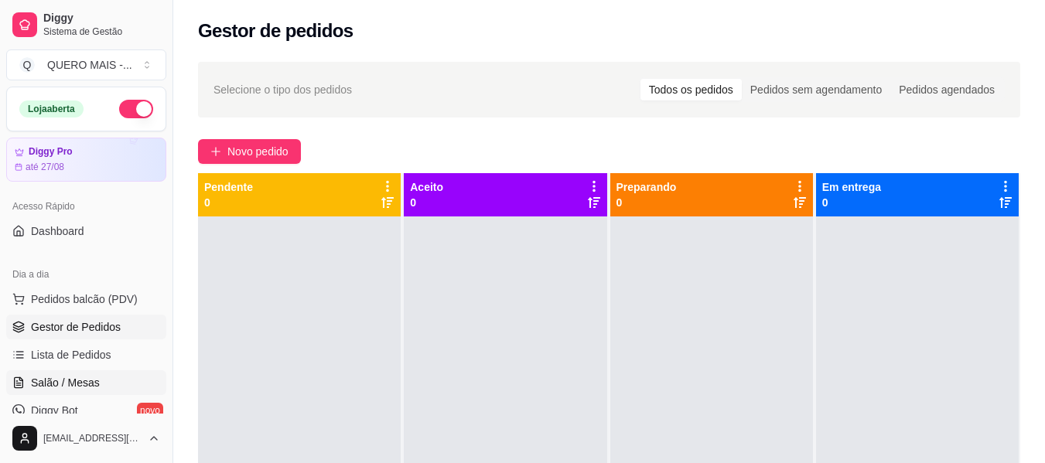
click at [52, 379] on span "Salão / Mesas" at bounding box center [65, 382] width 69 height 15
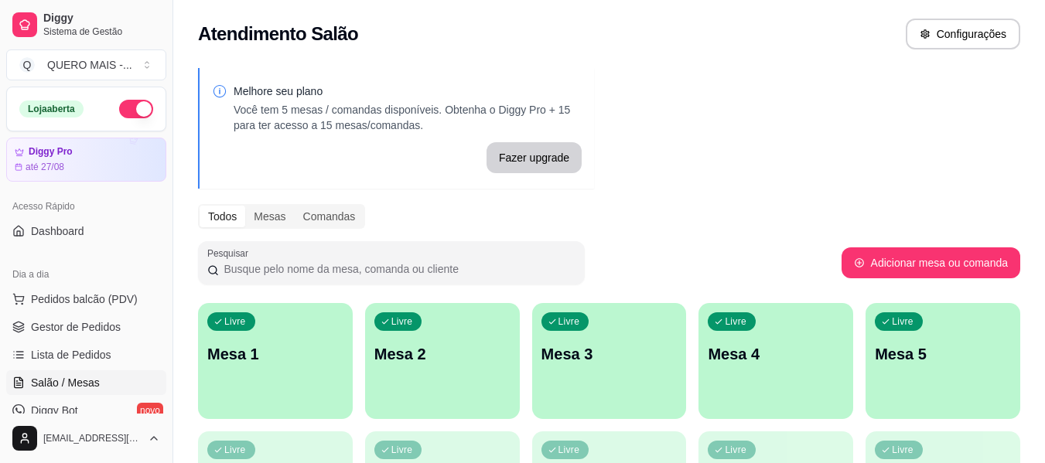
click at [6, 371] on link "Salão / Mesas" at bounding box center [86, 383] width 160 height 25
click at [102, 316] on link "Gestor de Pedidos" at bounding box center [86, 327] width 160 height 25
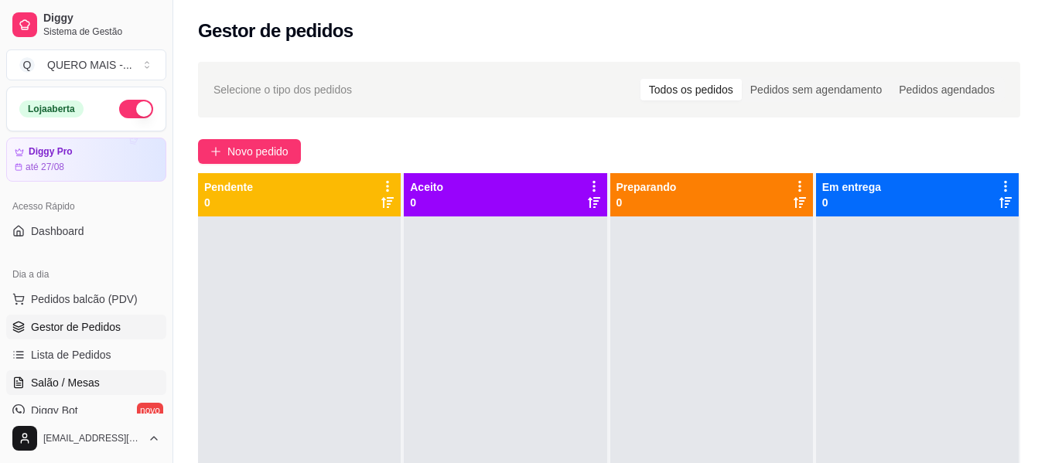
click at [76, 377] on span "Salão / Mesas" at bounding box center [65, 382] width 69 height 15
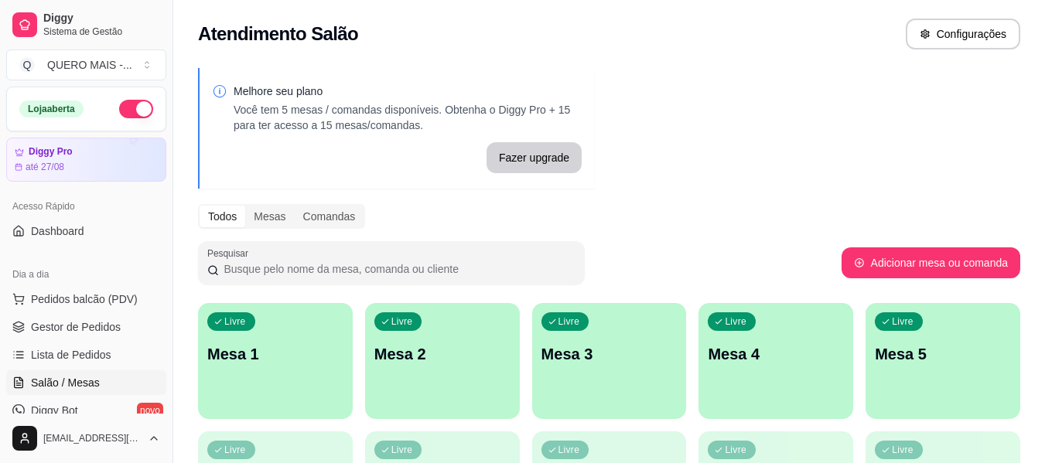
click at [136, 108] on button "button" at bounding box center [136, 109] width 34 height 19
